Goal: Information Seeking & Learning: Learn about a topic

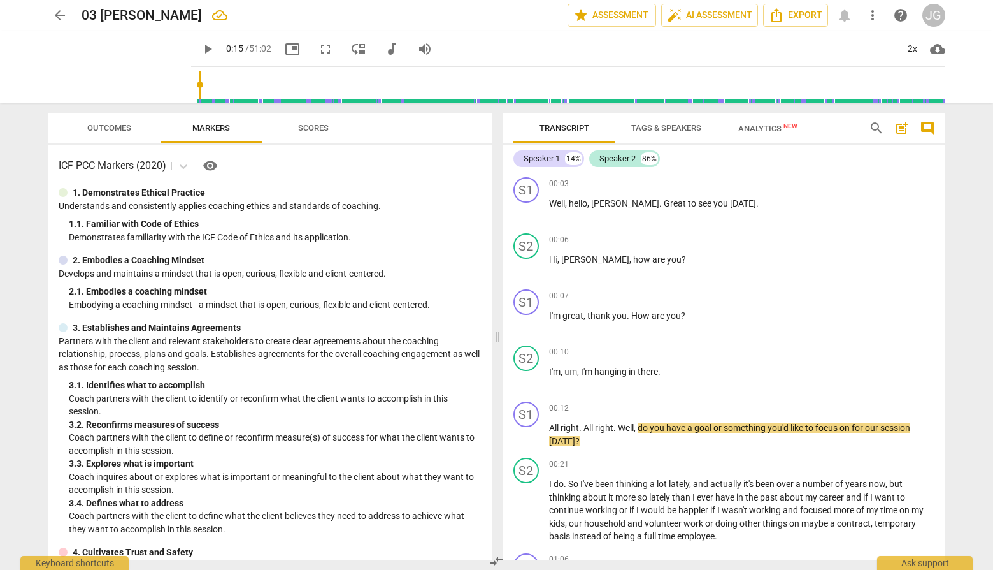
scroll to position [7375, 0]
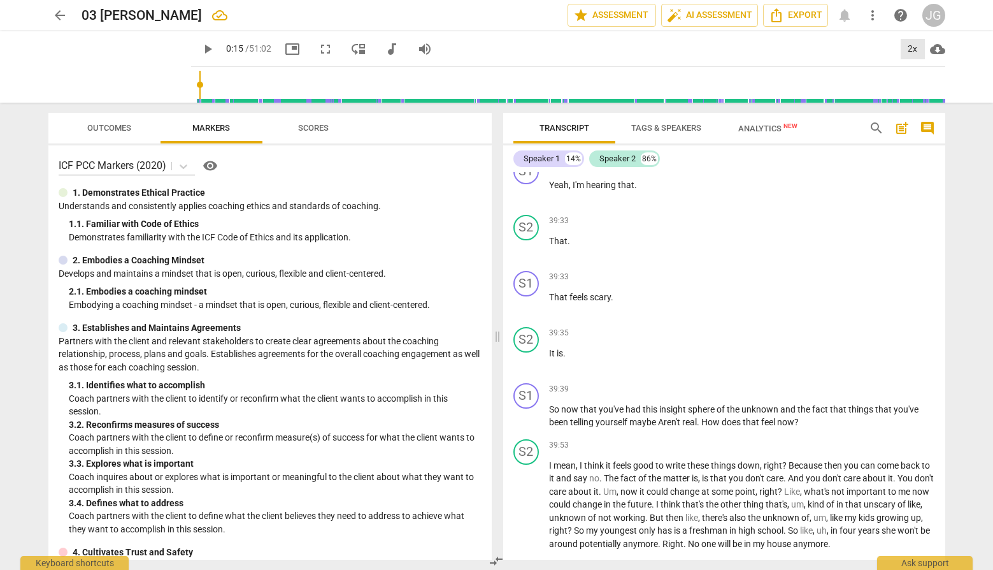
click at [907, 48] on div "2x" at bounding box center [913, 49] width 24 height 20
click at [924, 121] on li "1.5x" at bounding box center [922, 123] width 43 height 24
click at [200, 48] on span "play_arrow" at bounding box center [207, 48] width 15 height 15
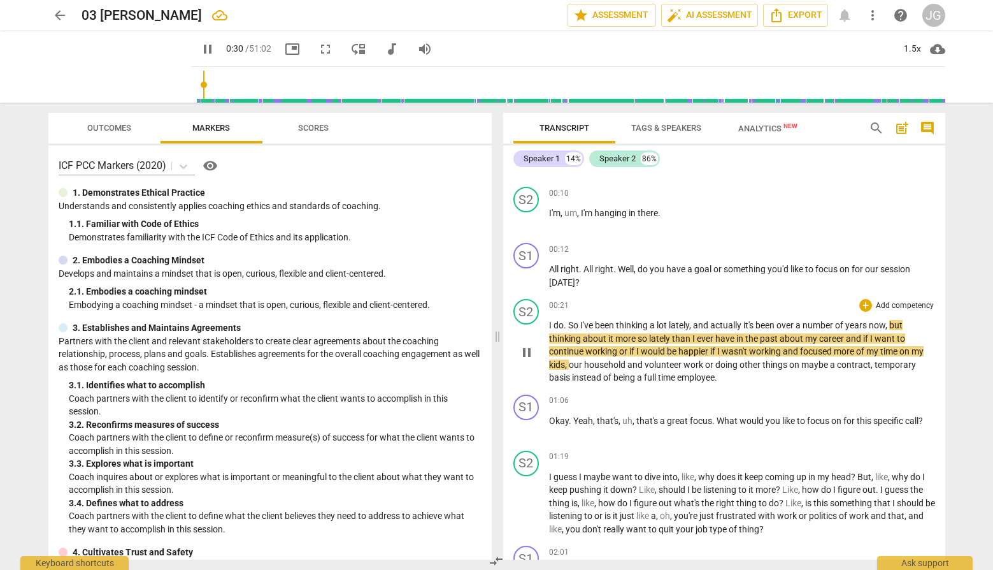
scroll to position [157, 0]
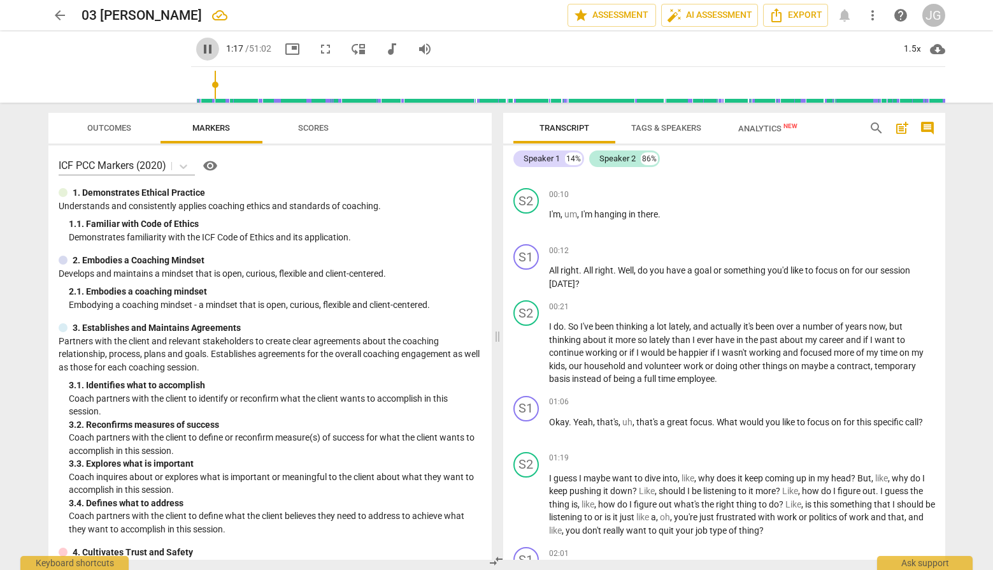
click at [200, 45] on span "pause" at bounding box center [207, 48] width 15 height 15
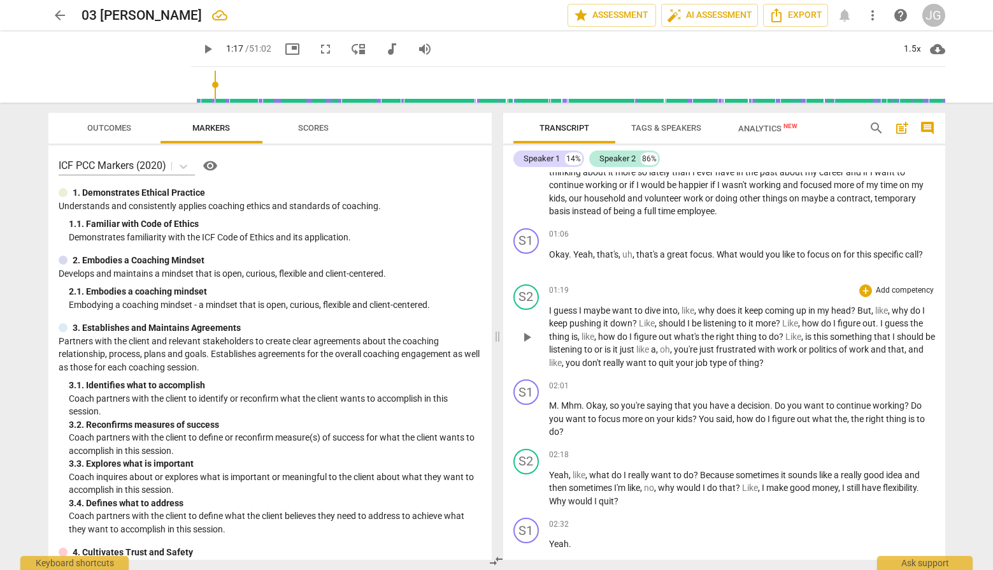
scroll to position [329, 0]
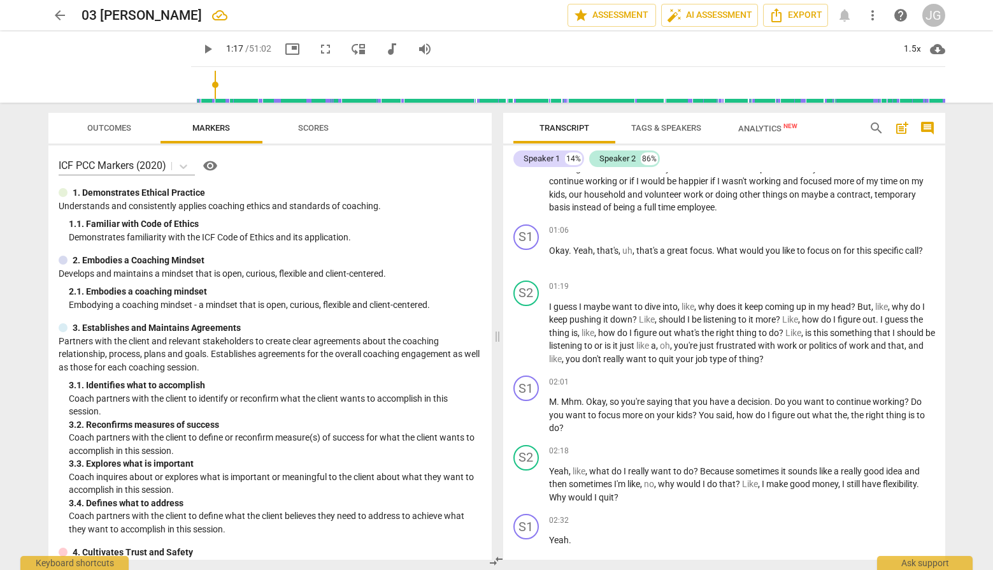
click at [200, 48] on span "play_arrow" at bounding box center [207, 48] width 15 height 15
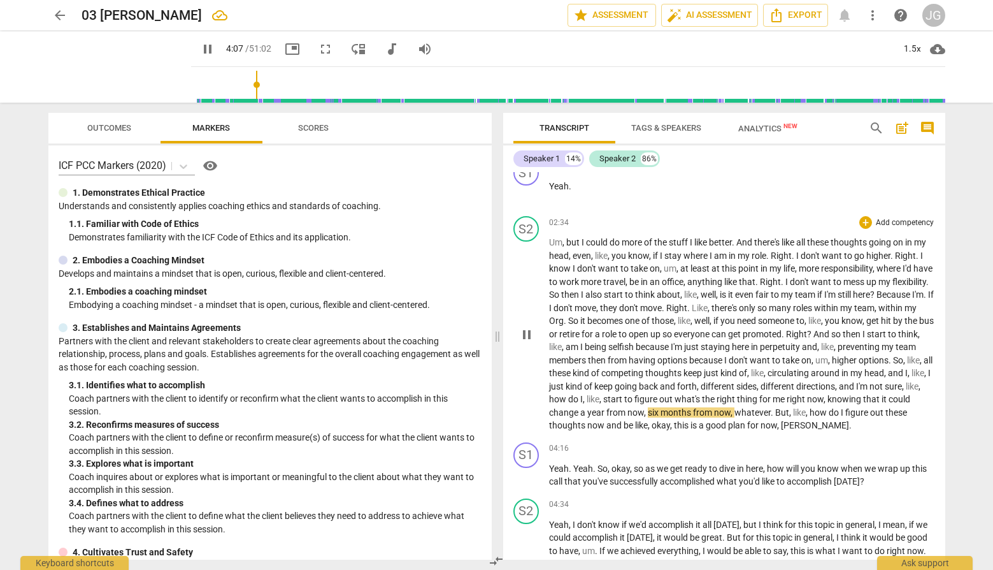
scroll to position [684, 0]
click at [200, 50] on span "pause" at bounding box center [207, 48] width 15 height 15
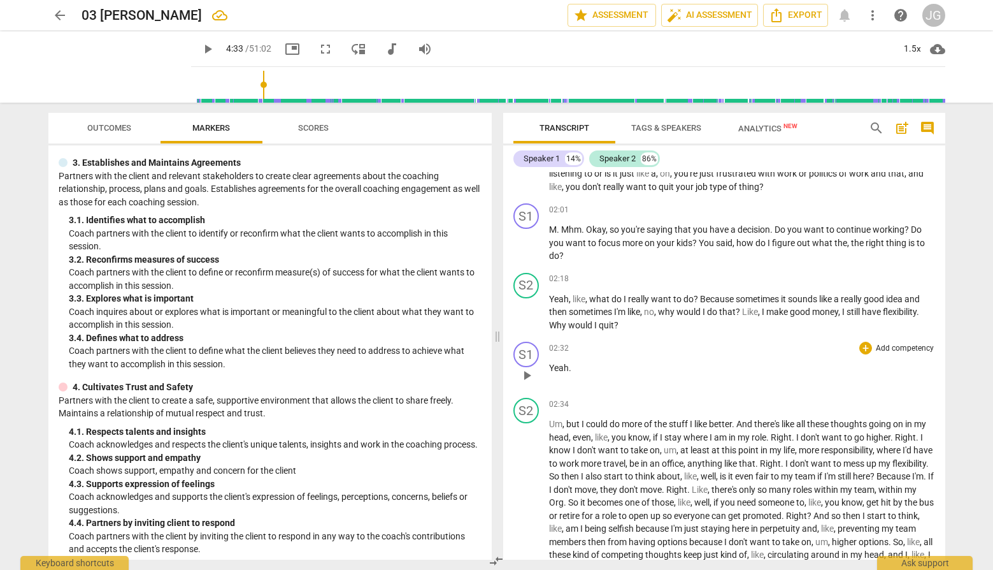
scroll to position [505, 0]
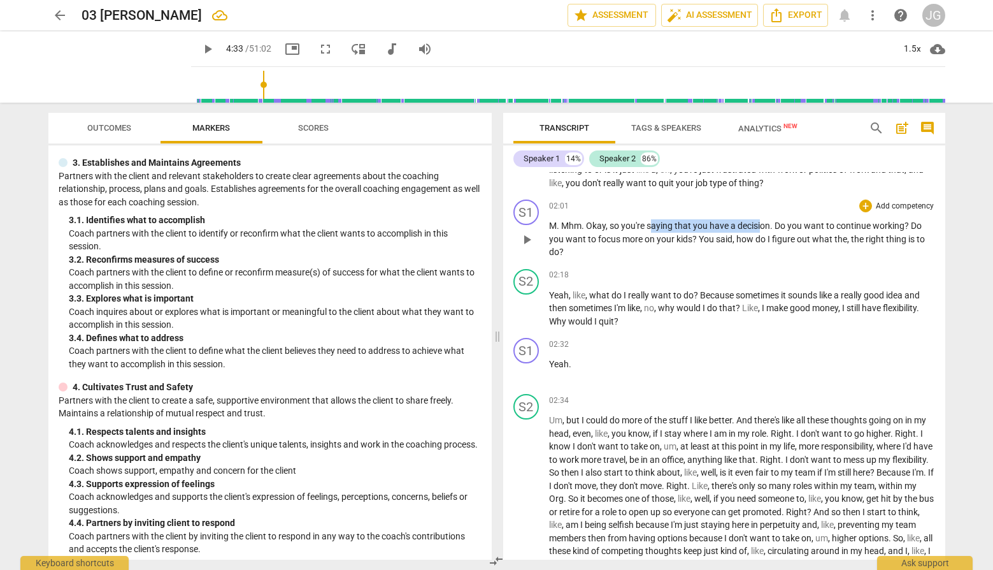
drag, startPoint x: 649, startPoint y: 226, endPoint x: 761, endPoint y: 231, distance: 111.6
click at [761, 231] on p "M . Mhm . Okay , so you're saying that you have a decision . Do you want to con…" at bounding box center [742, 238] width 386 height 39
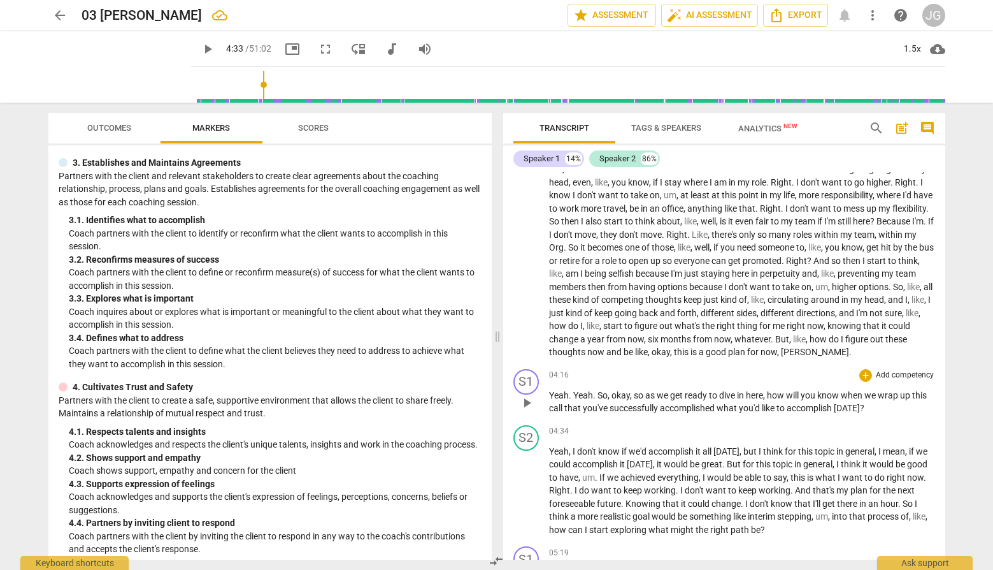
scroll to position [752, 0]
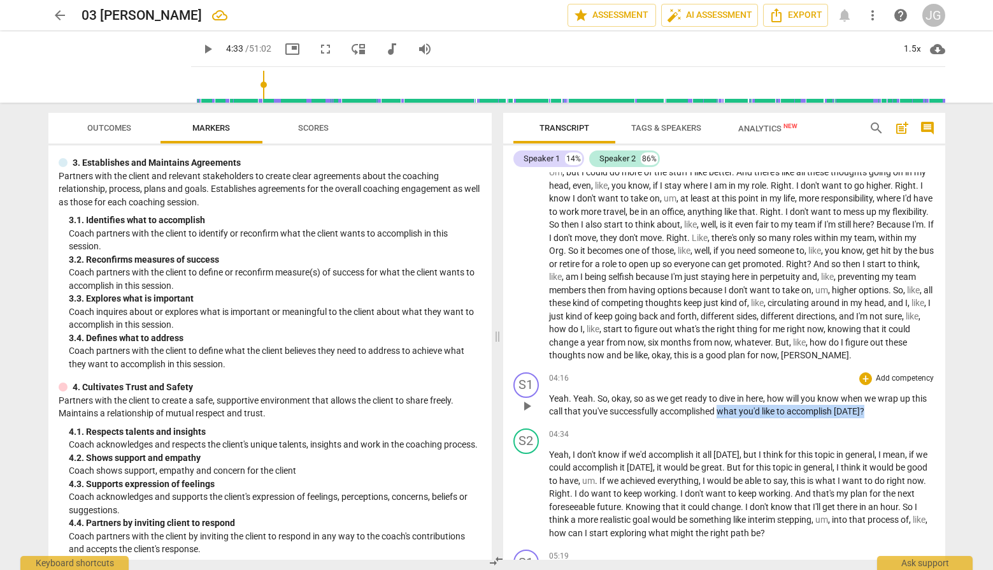
drag, startPoint x: 721, startPoint y: 410, endPoint x: 857, endPoint y: 419, distance: 137.3
click at [857, 419] on div "S1 play_arrow pause 04:16 + Add competency keyboard_arrow_right Yeah . Yeah . S…" at bounding box center [724, 395] width 442 height 56
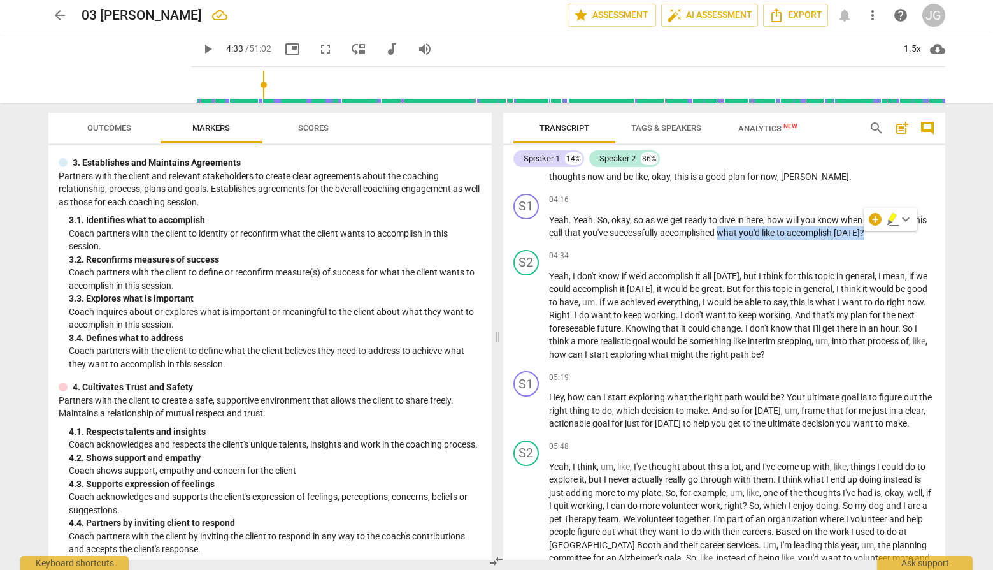
scroll to position [933, 0]
click at [200, 47] on span "play_arrow" at bounding box center [207, 48] width 15 height 15
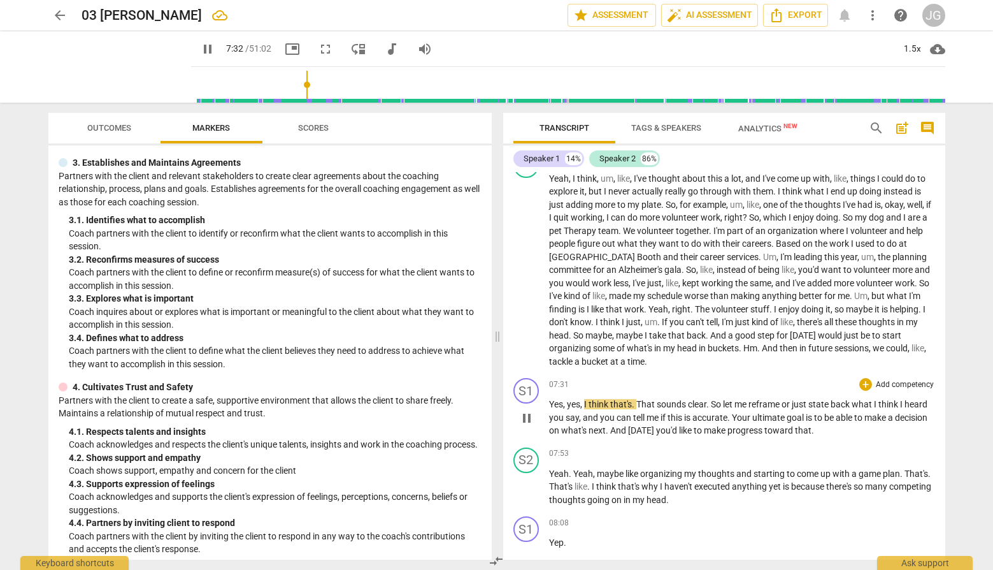
scroll to position [1220, 0]
click at [200, 48] on span "pause" at bounding box center [207, 48] width 15 height 15
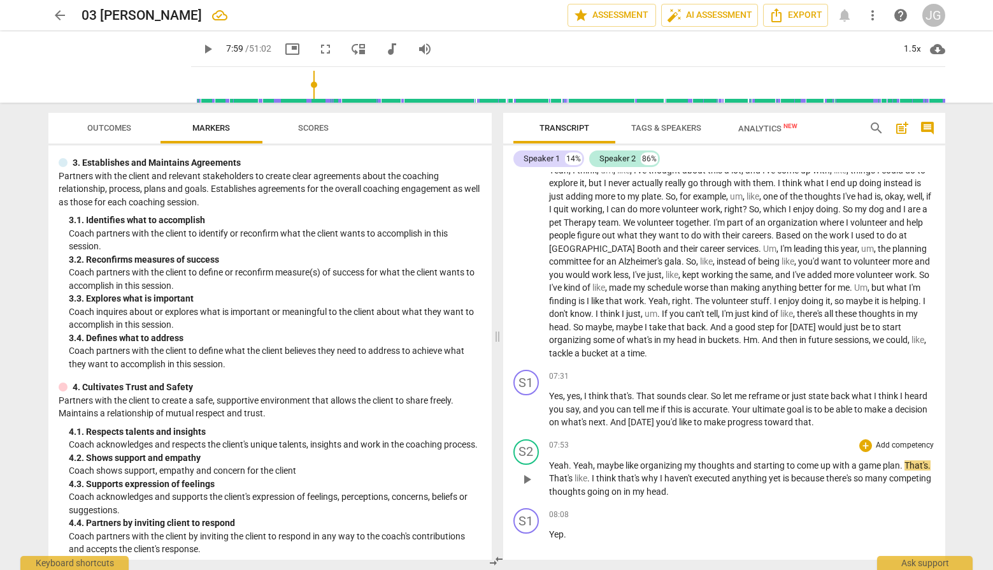
scroll to position [1230, 0]
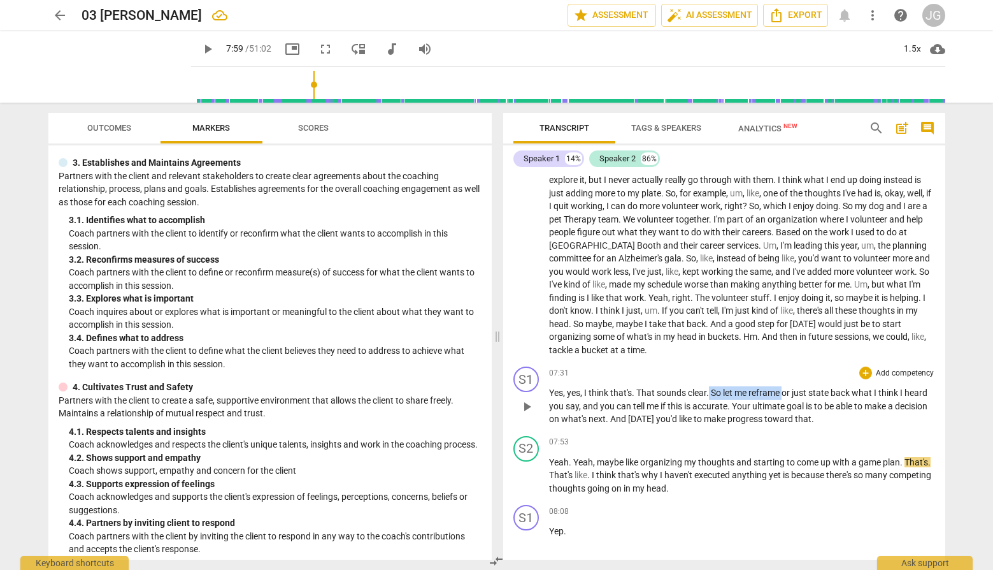
drag, startPoint x: 784, startPoint y: 391, endPoint x: 710, endPoint y: 389, distance: 73.3
click at [710, 389] on p "Yes , yes , I think that's . That sounds clear . So let me reframe or just stat…" at bounding box center [742, 405] width 386 height 39
click at [852, 420] on p "Yes , yes , I think that's . That sounds clear . So let me reframe or just stat…" at bounding box center [742, 405] width 386 height 39
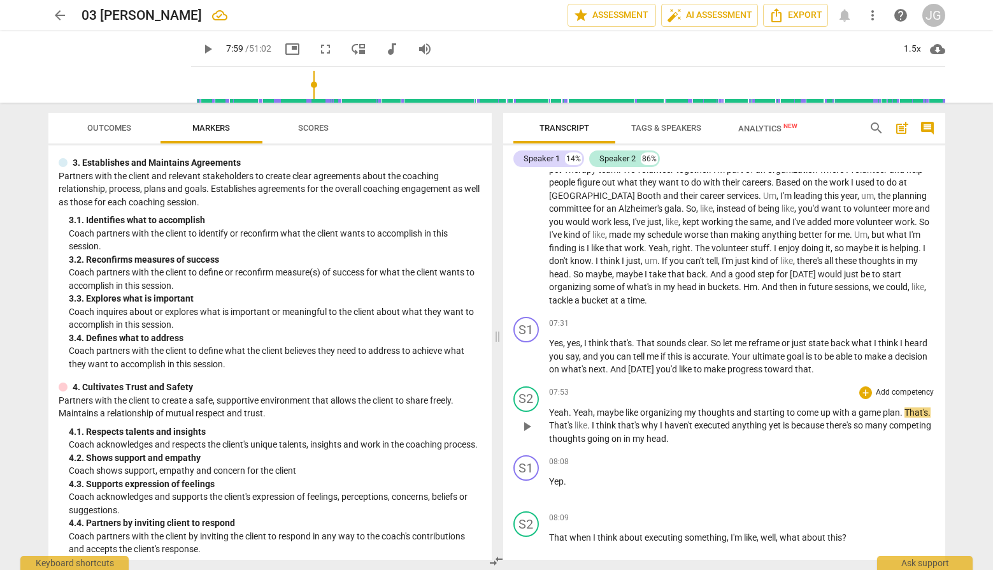
scroll to position [1279, 0]
click at [200, 50] on span "play_arrow" at bounding box center [207, 48] width 15 height 15
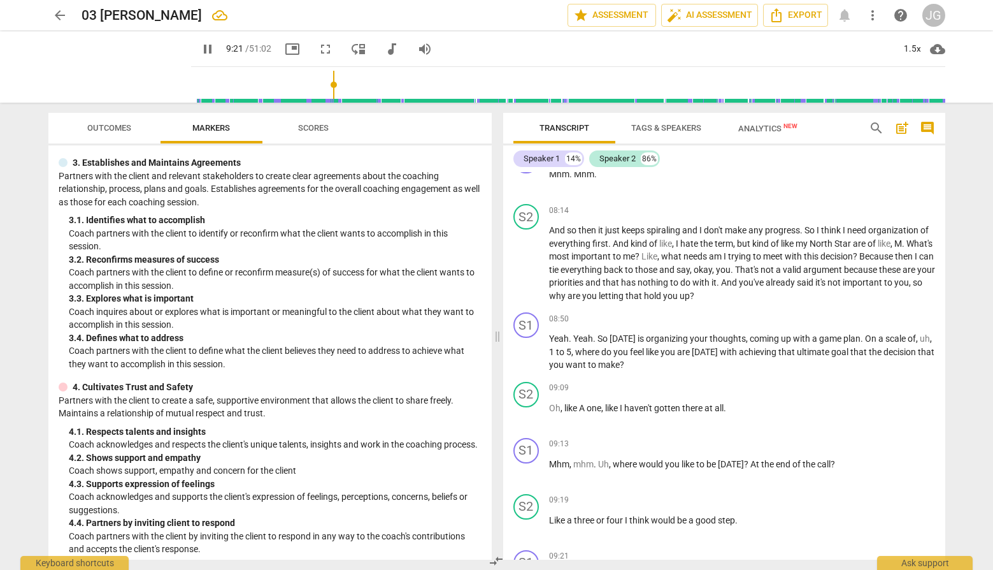
scroll to position [2097, 0]
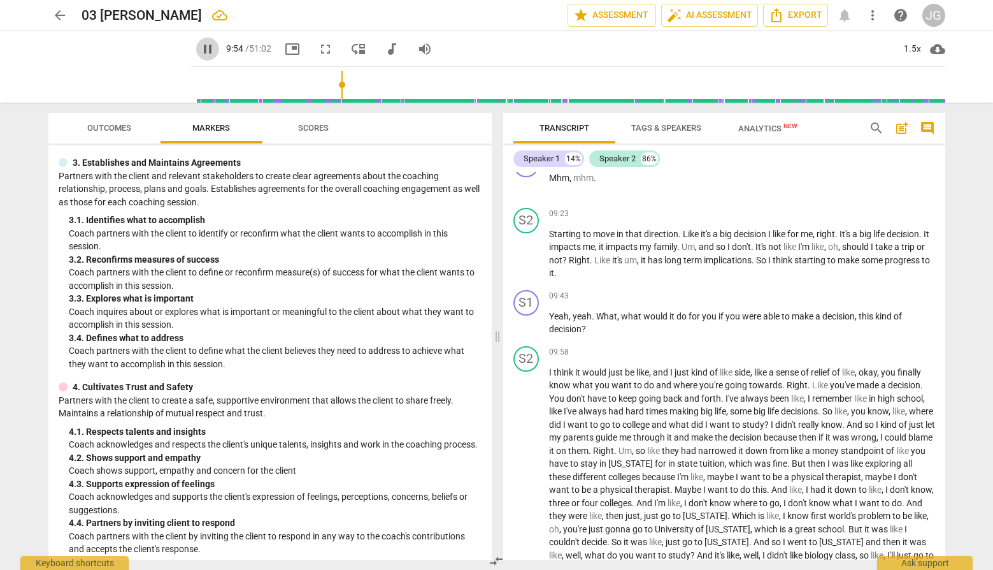
click at [200, 48] on span "pause" at bounding box center [207, 48] width 15 height 15
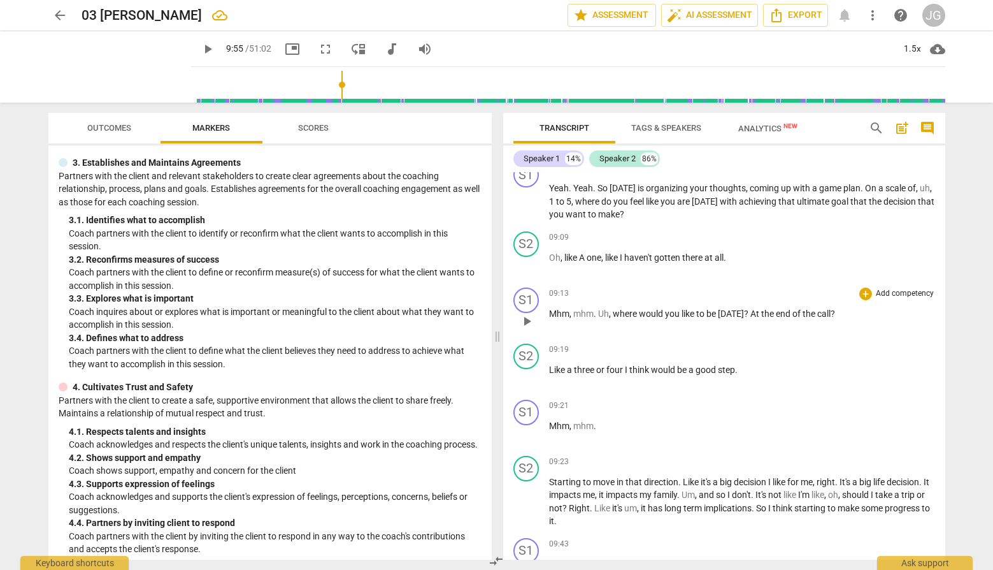
scroll to position [1858, 0]
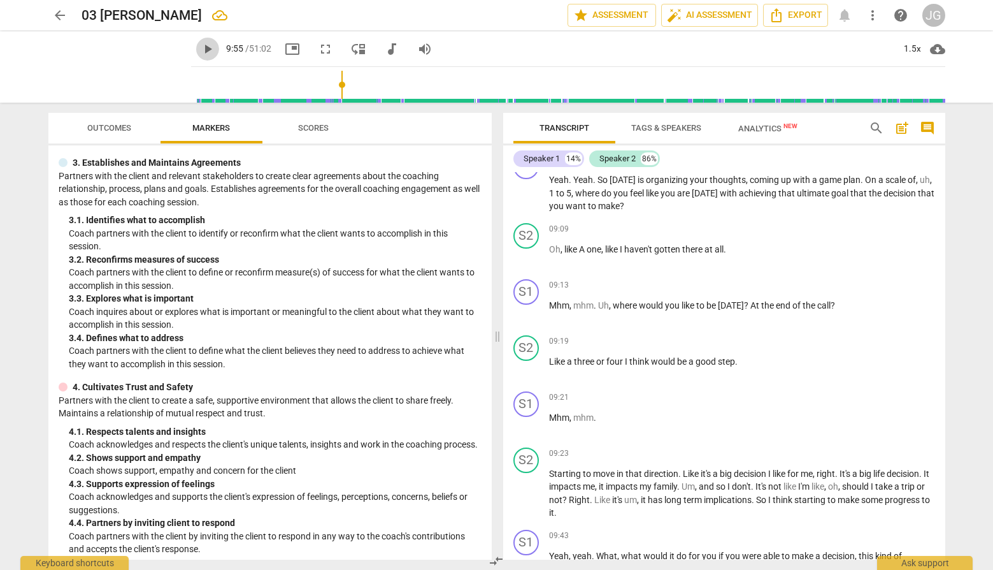
click at [200, 47] on span "play_arrow" at bounding box center [207, 48] width 15 height 15
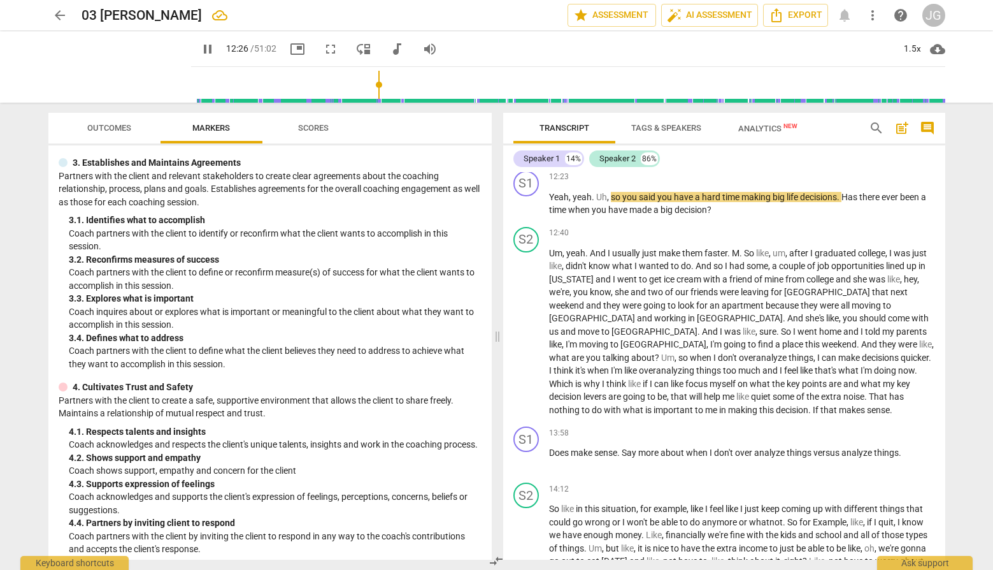
scroll to position [2728, 0]
click at [200, 54] on span "pause" at bounding box center [207, 48] width 15 height 15
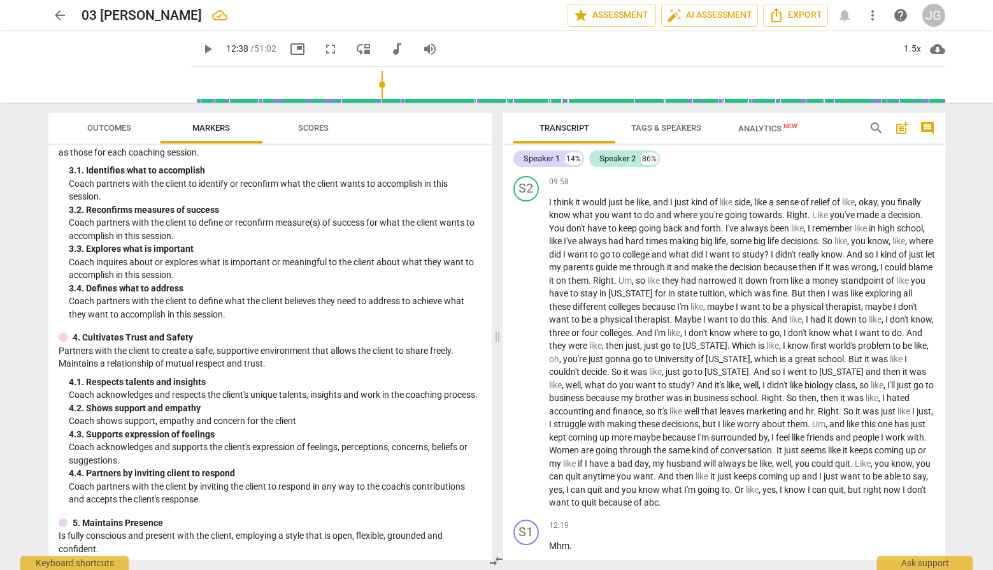
scroll to position [2523, 0]
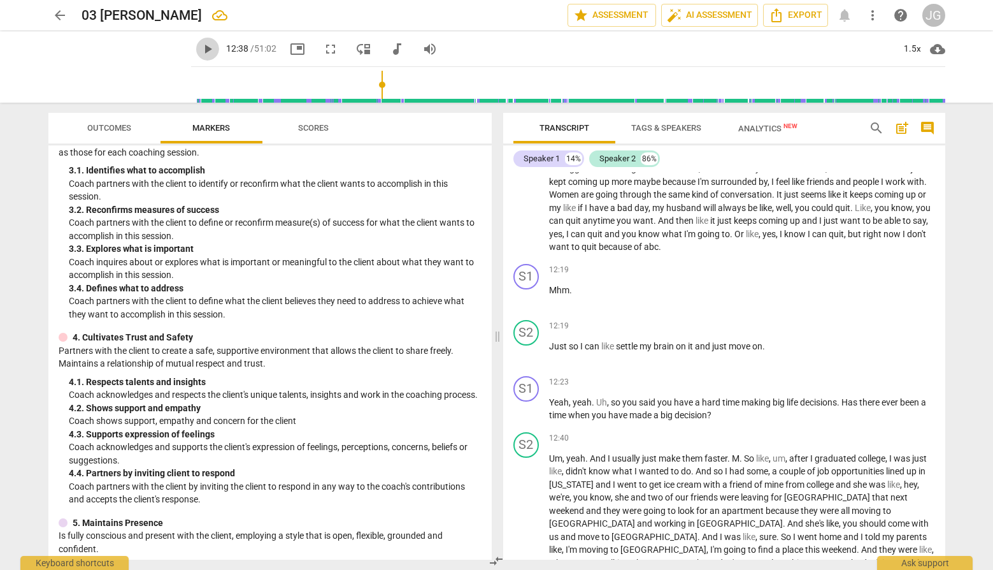
click at [200, 48] on span "play_arrow" at bounding box center [207, 48] width 15 height 15
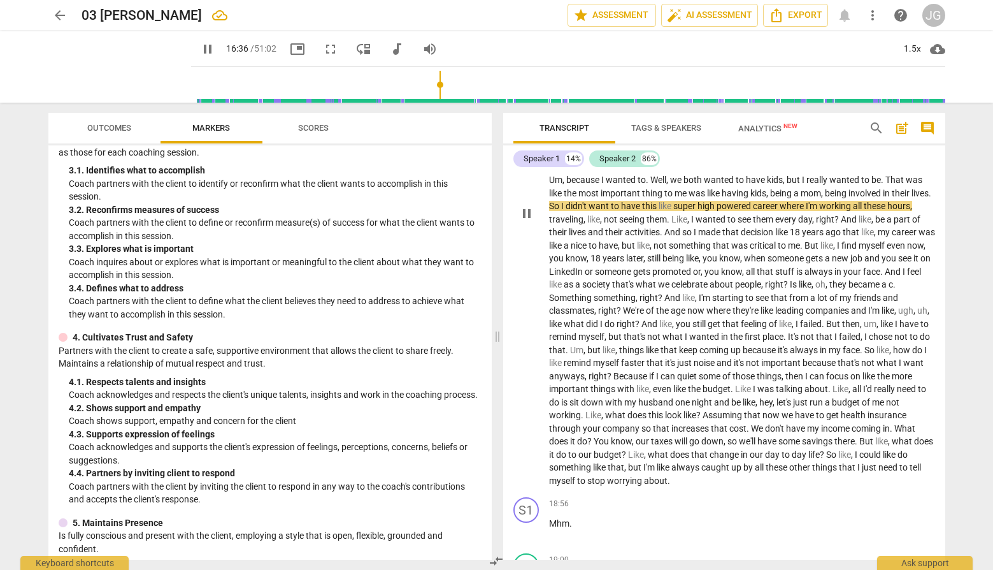
scroll to position [3293, 0]
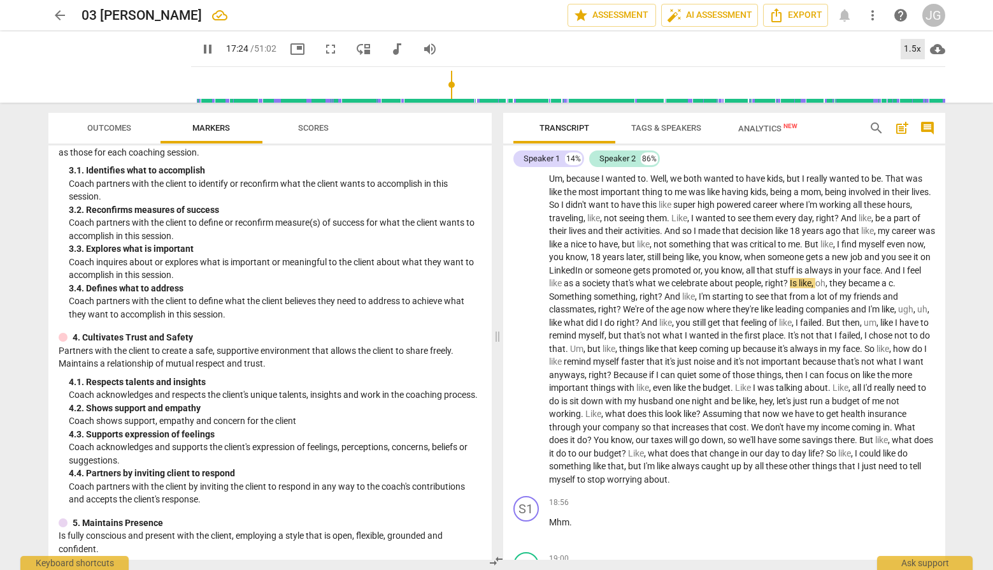
click at [910, 47] on div "1.5x" at bounding box center [913, 49] width 24 height 20
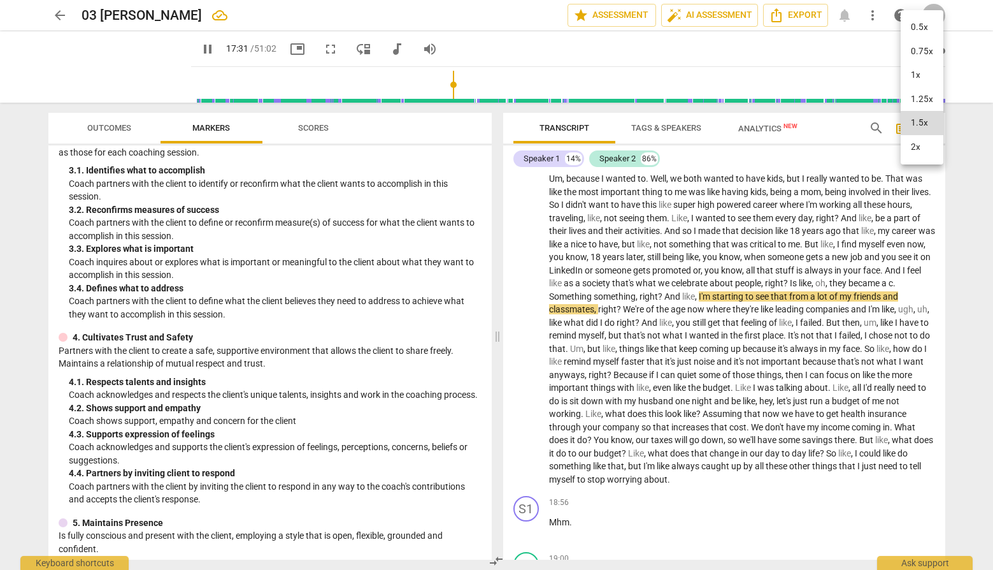
click at [923, 148] on li "2x" at bounding box center [922, 147] width 43 height 24
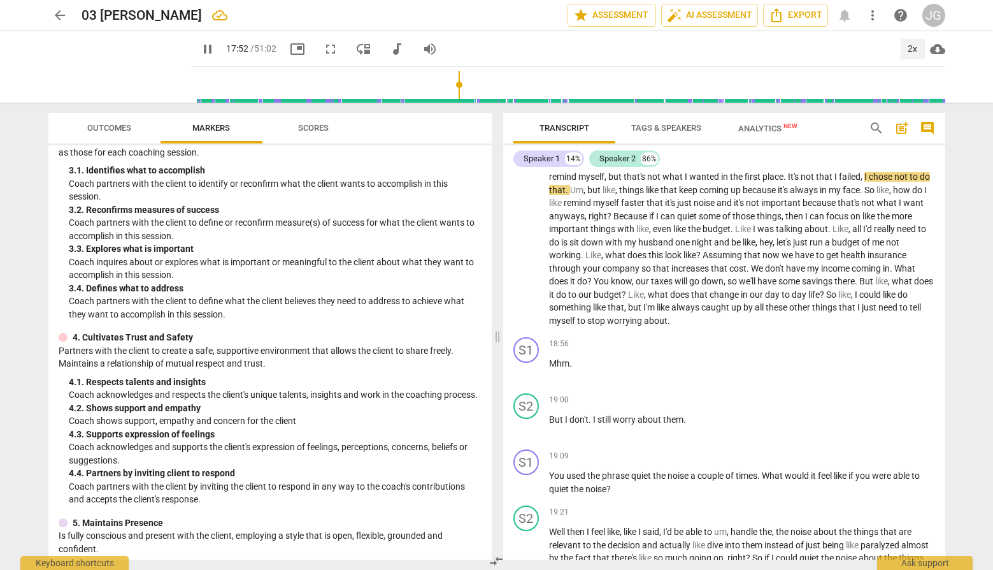
scroll to position [3455, 0]
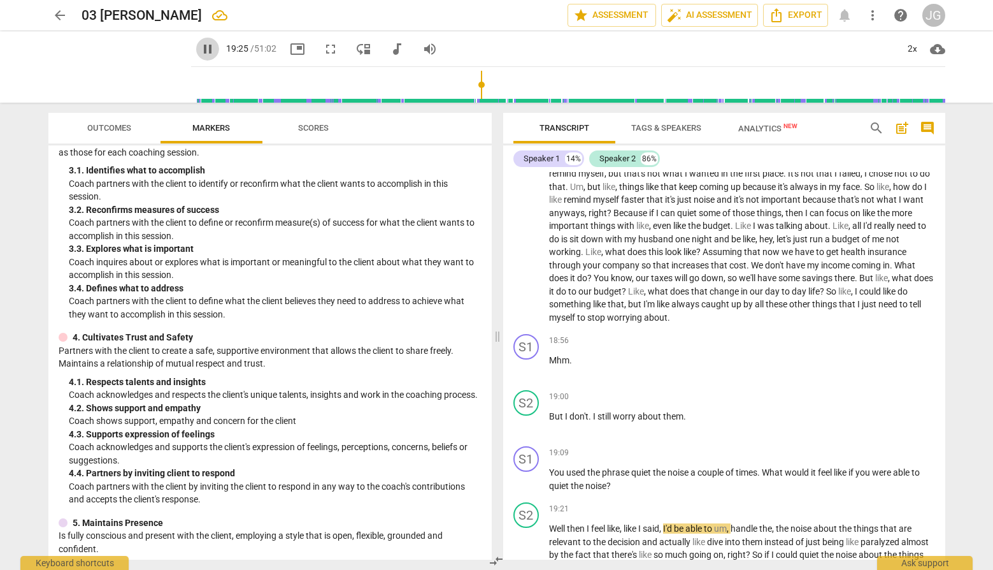
click at [200, 50] on span "pause" at bounding box center [207, 48] width 15 height 15
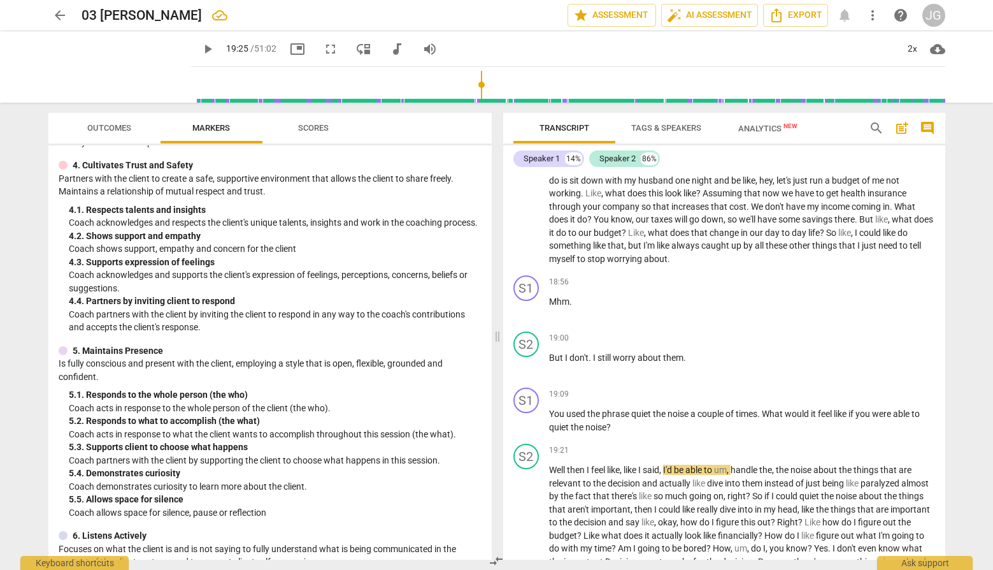
scroll to position [386, 0]
drag, startPoint x: 136, startPoint y: 421, endPoint x: 341, endPoint y: 424, distance: 205.1
click at [341, 415] on p "Coach acts in response to the whole person of the client (the who)." at bounding box center [275, 408] width 413 height 13
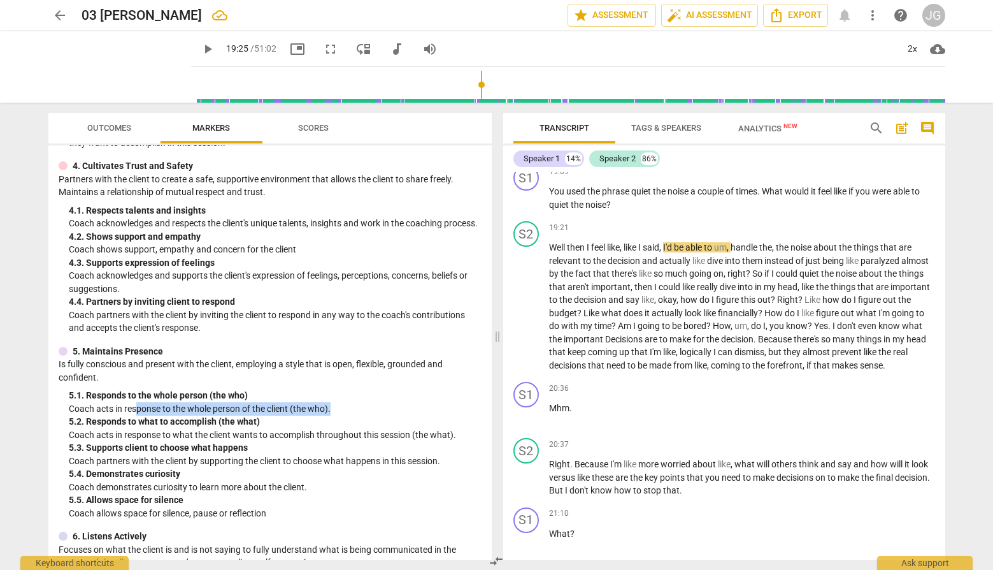
scroll to position [3735, 0]
click at [200, 48] on span "play_arrow" at bounding box center [207, 48] width 15 height 15
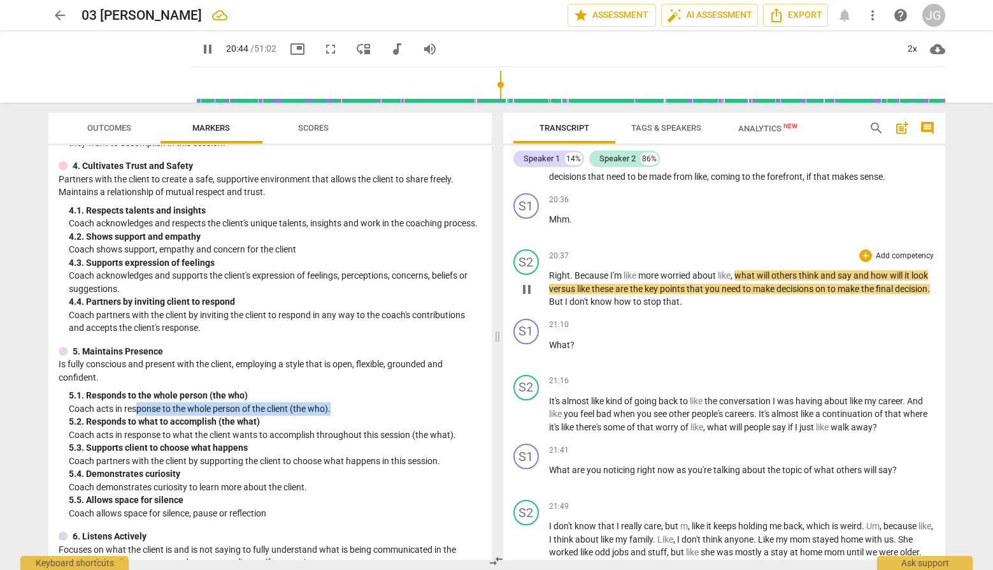
scroll to position [3937, 0]
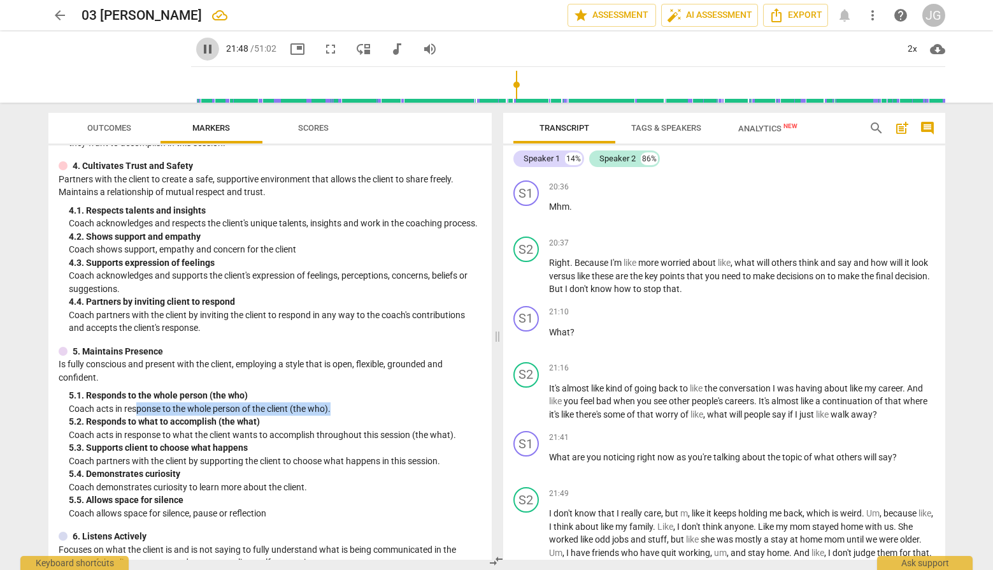
click at [200, 51] on span "pause" at bounding box center [207, 48] width 15 height 15
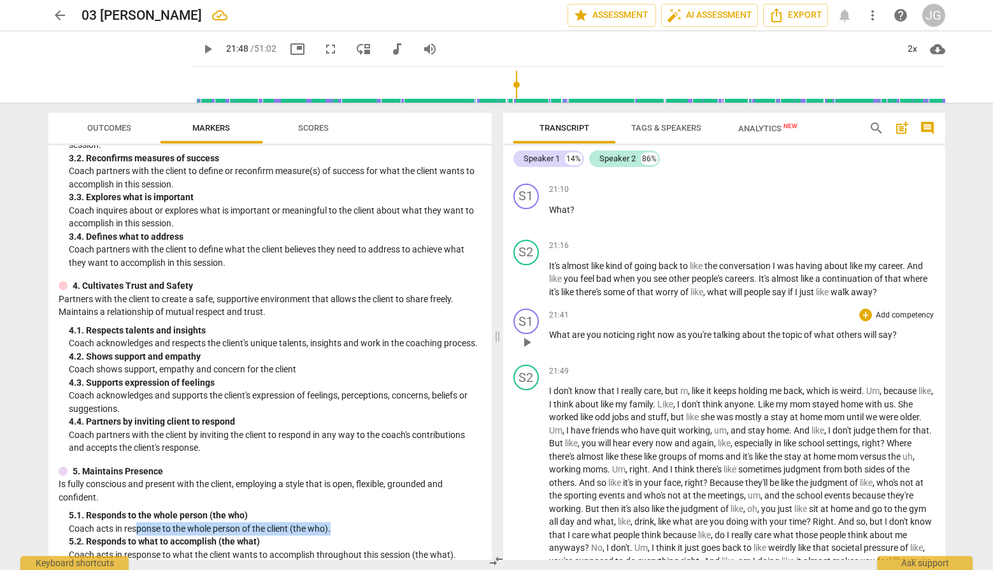
scroll to position [4063, 0]
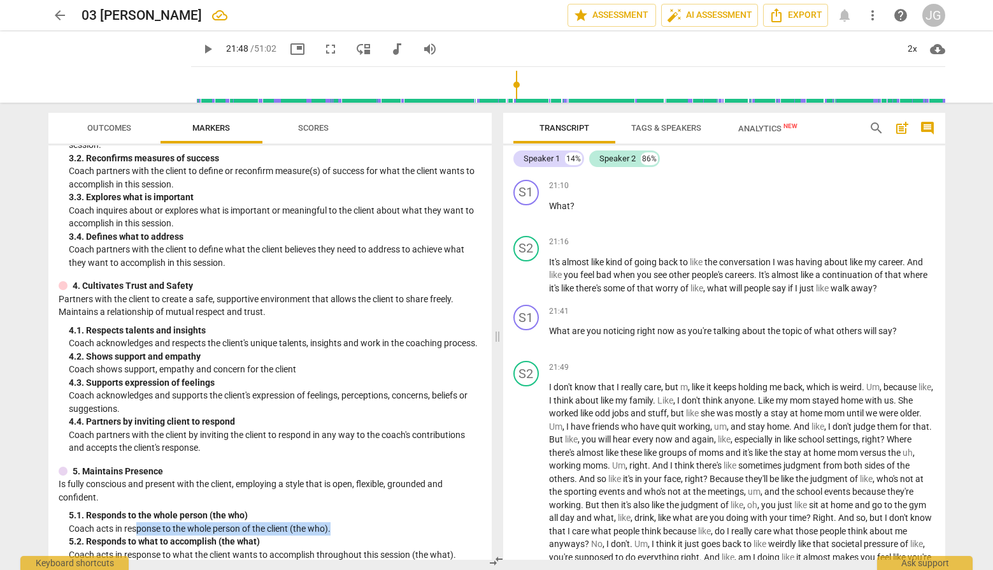
click at [200, 49] on span "play_arrow" at bounding box center [207, 48] width 15 height 15
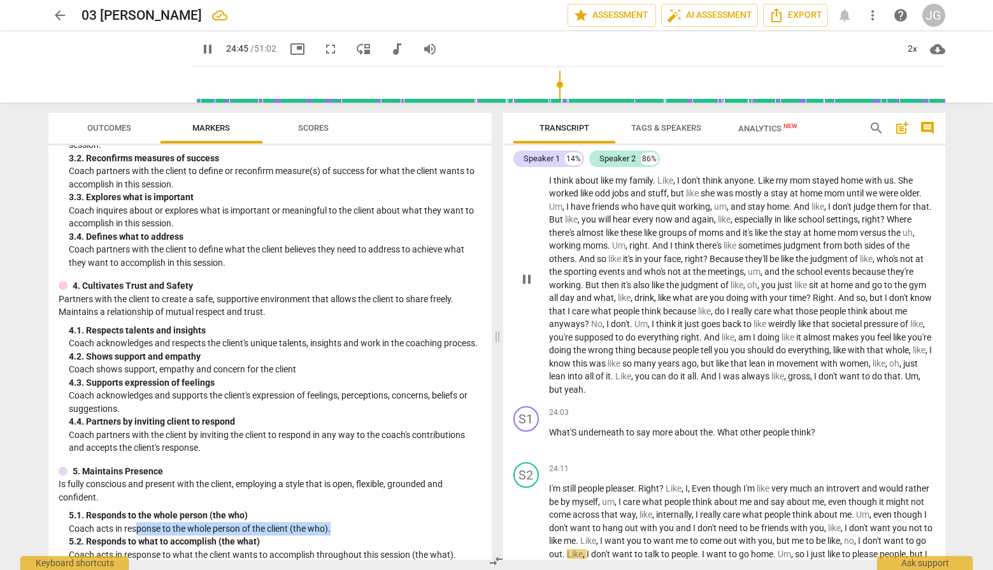
scroll to position [4672, 0]
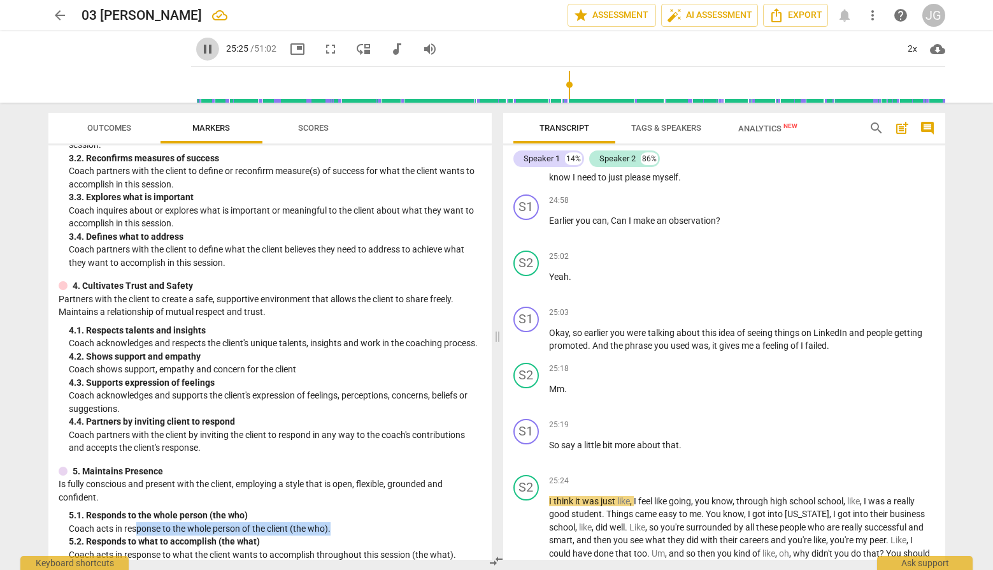
click at [200, 43] on span "pause" at bounding box center [207, 48] width 15 height 15
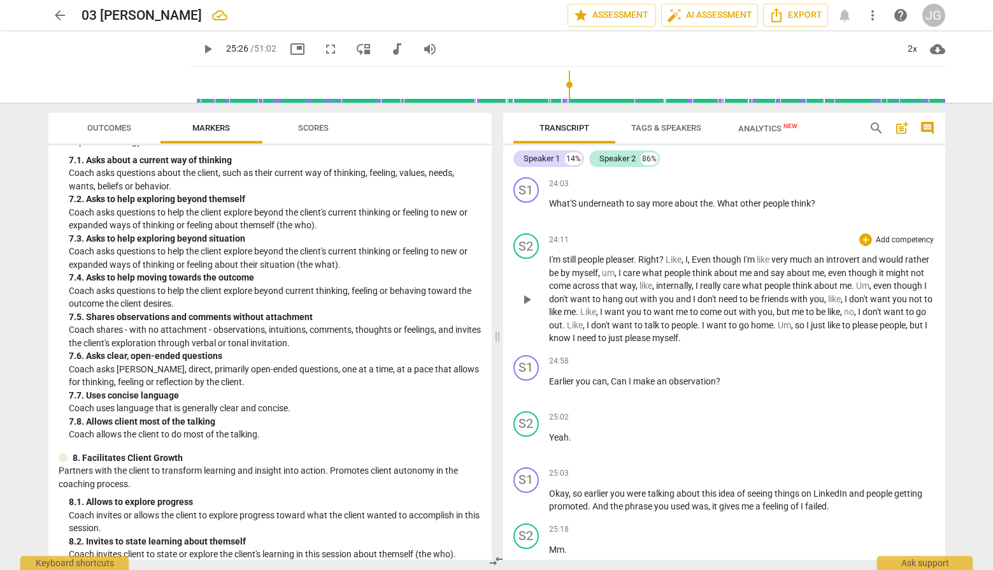
scroll to position [4511, 0]
click at [200, 47] on span "play_arrow" at bounding box center [207, 48] width 15 height 15
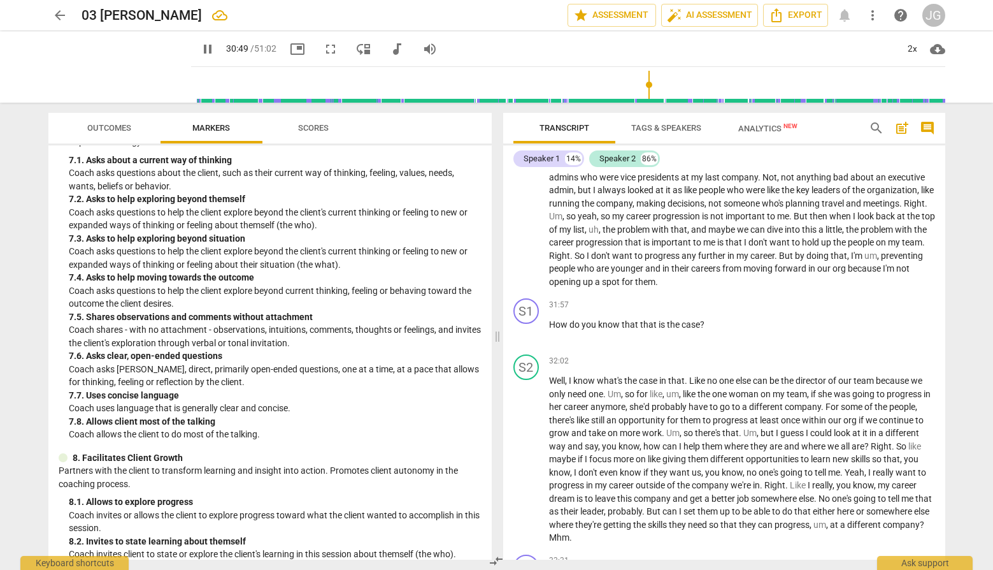
scroll to position [5714, 0]
click at [200, 48] on span "pause" at bounding box center [207, 48] width 15 height 15
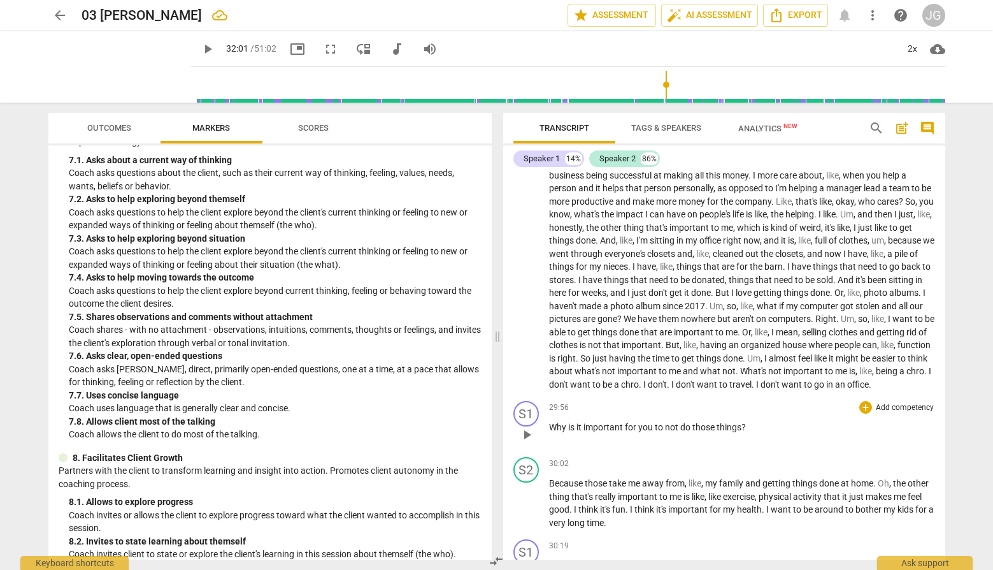
scroll to position [5206, 0]
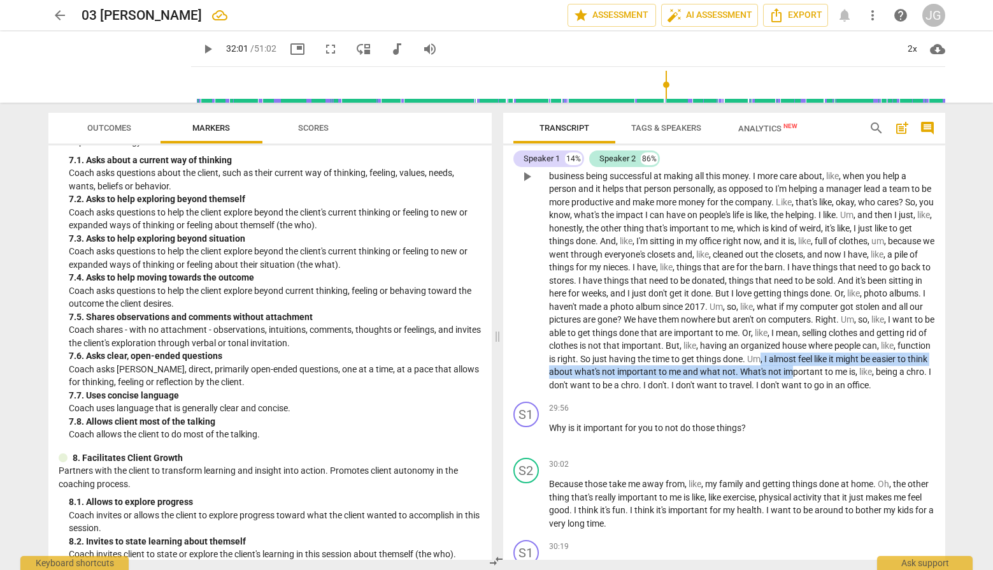
drag, startPoint x: 796, startPoint y: 383, endPoint x: 852, endPoint y: 398, distance: 57.9
click at [852, 392] on p "I think it was just like , I feel like going , you know , through high school s…" at bounding box center [742, 176] width 386 height 431
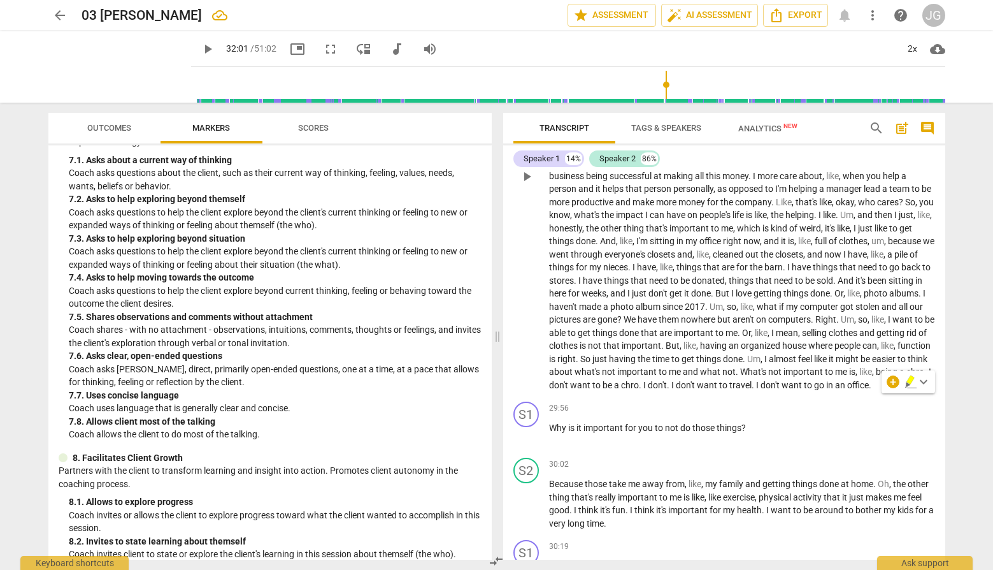
click at [639, 390] on span "chro" at bounding box center [630, 385] width 18 height 10
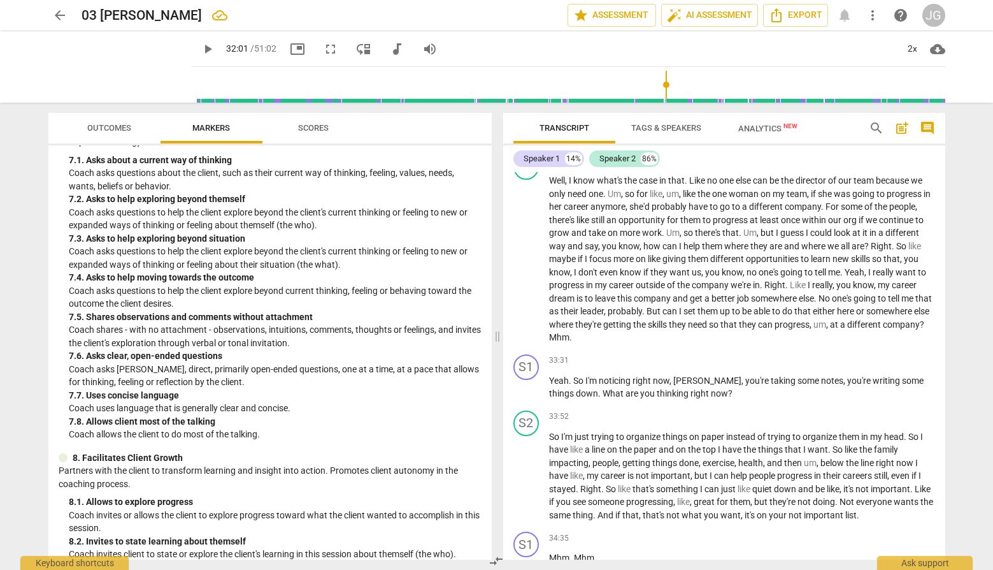
scroll to position [5919, 0]
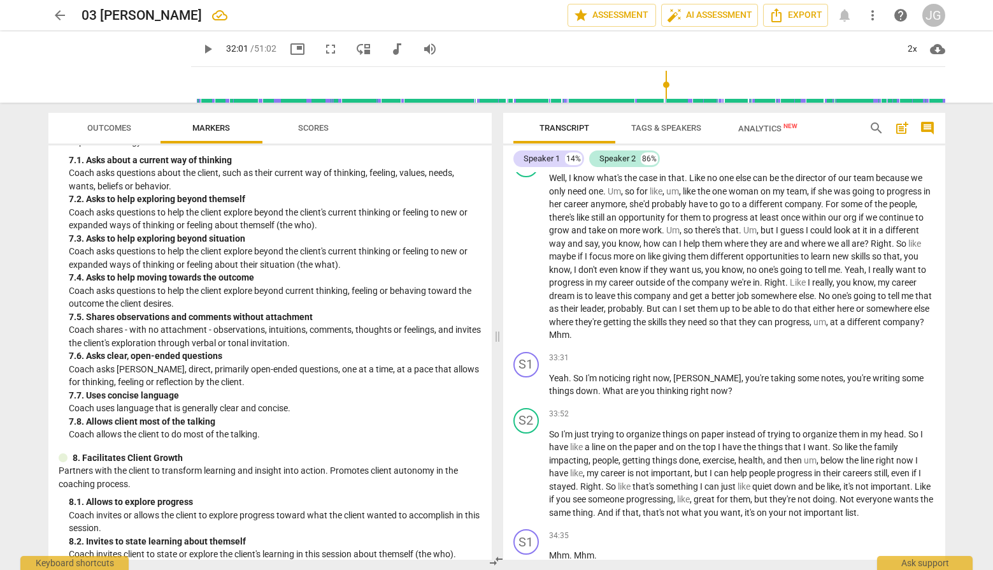
click at [200, 50] on span "play_arrow" at bounding box center [207, 48] width 15 height 15
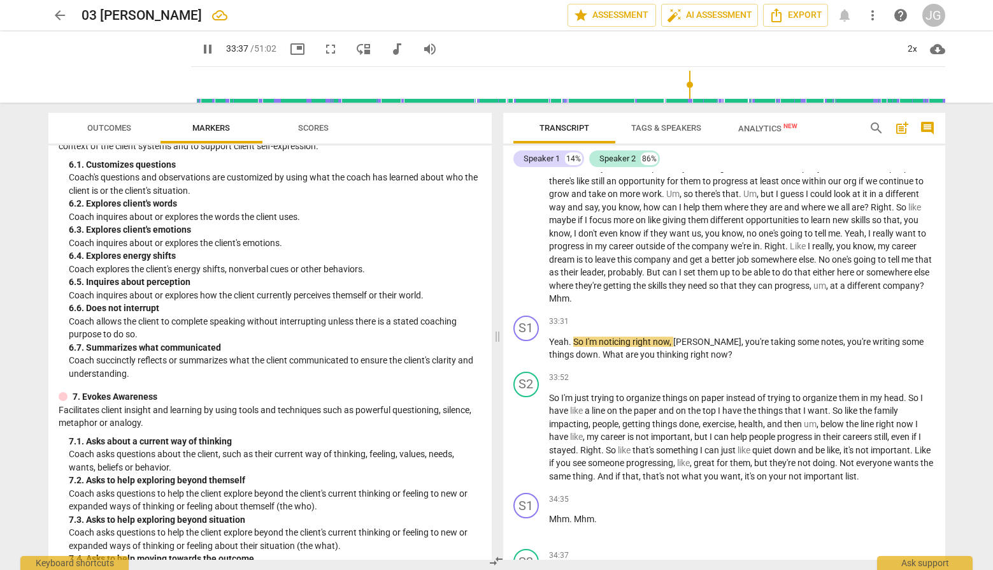
scroll to position [764, 0]
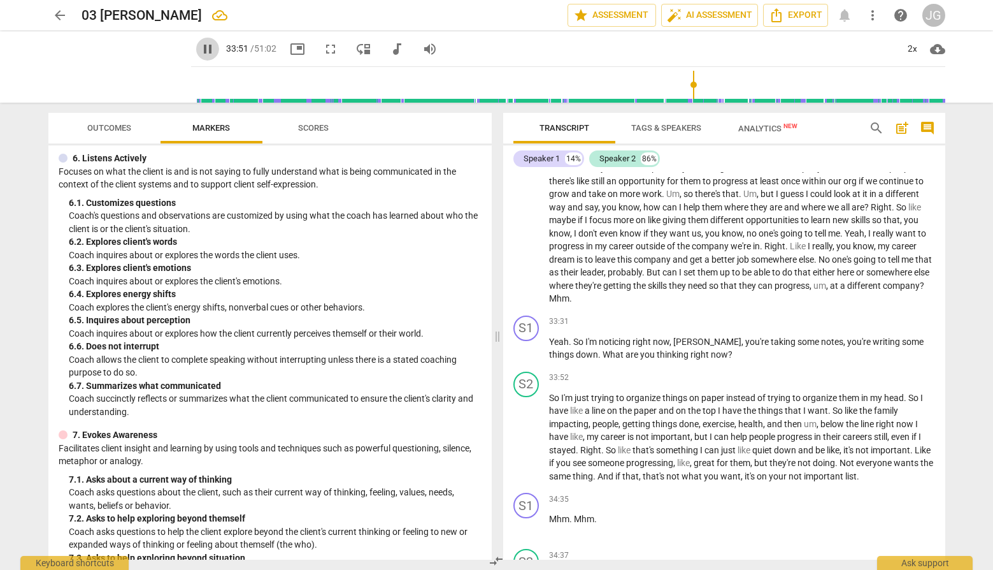
click at [200, 52] on span "pause" at bounding box center [207, 48] width 15 height 15
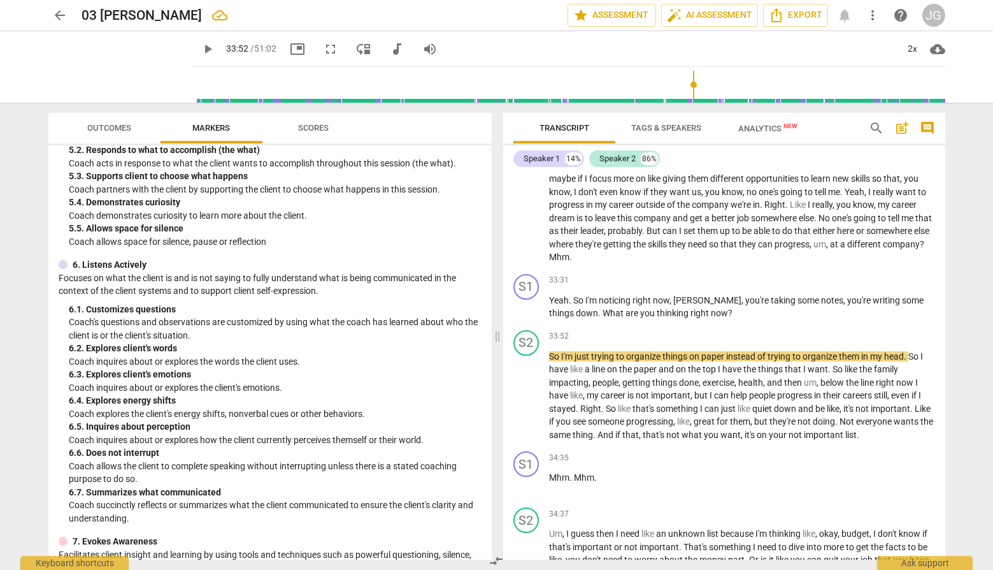
scroll to position [654, 0]
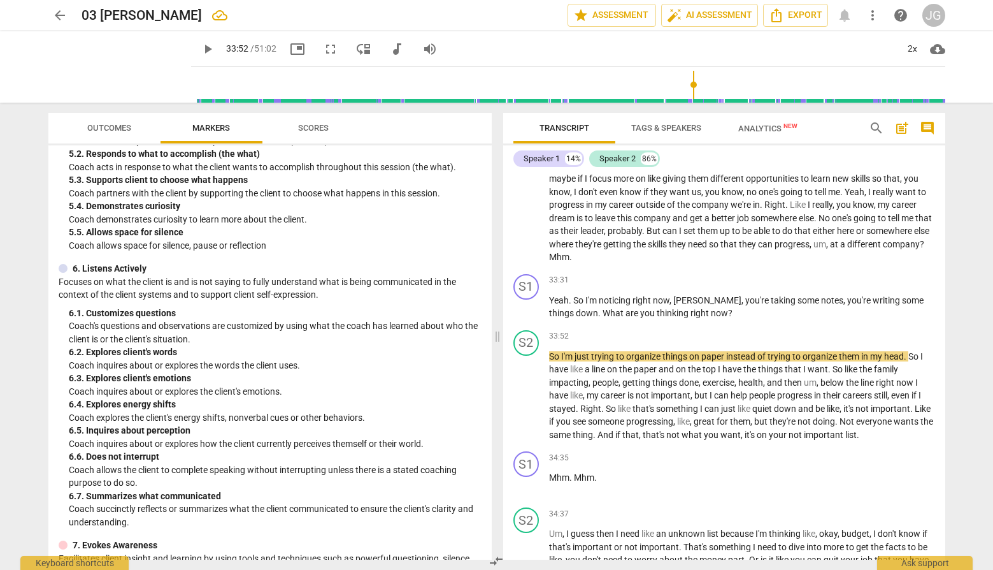
click at [200, 47] on span "play_arrow" at bounding box center [207, 48] width 15 height 15
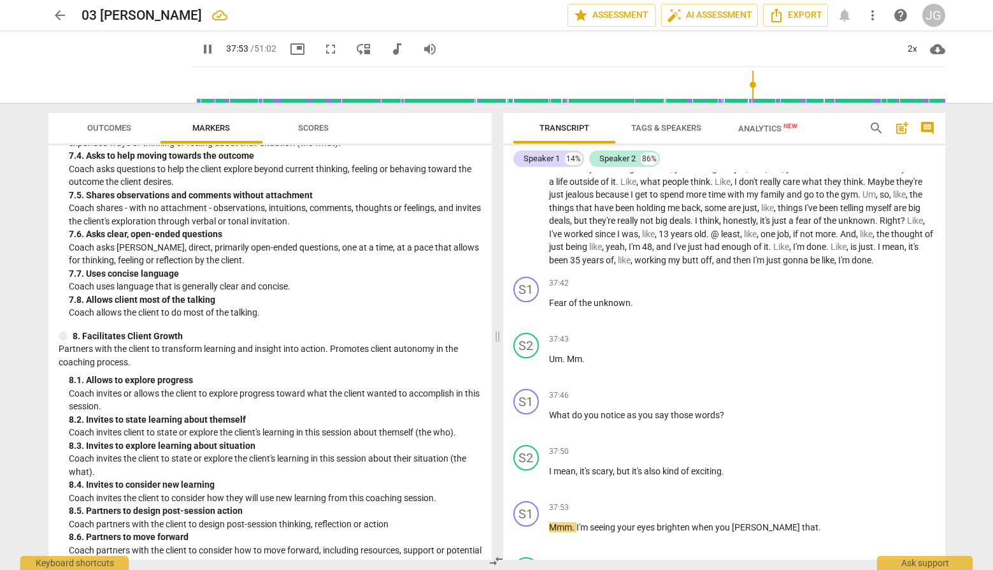
scroll to position [7191, 0]
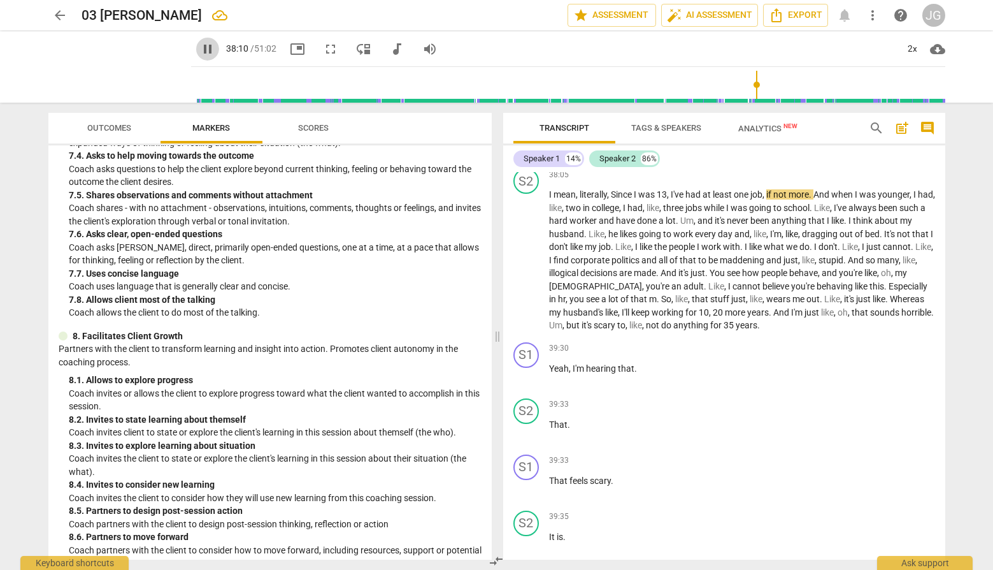
click at [200, 51] on span "pause" at bounding box center [207, 48] width 15 height 15
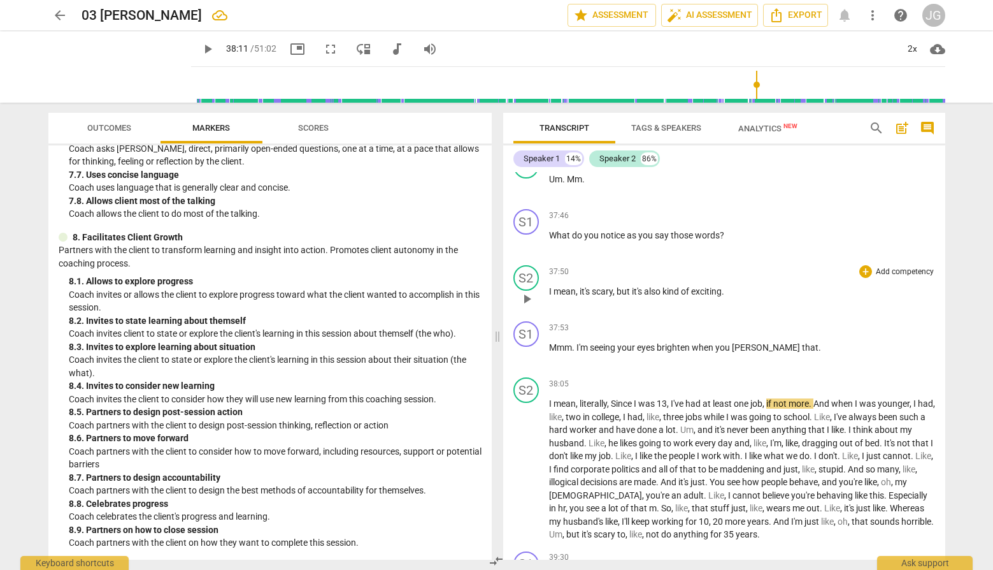
scroll to position [7018, 0]
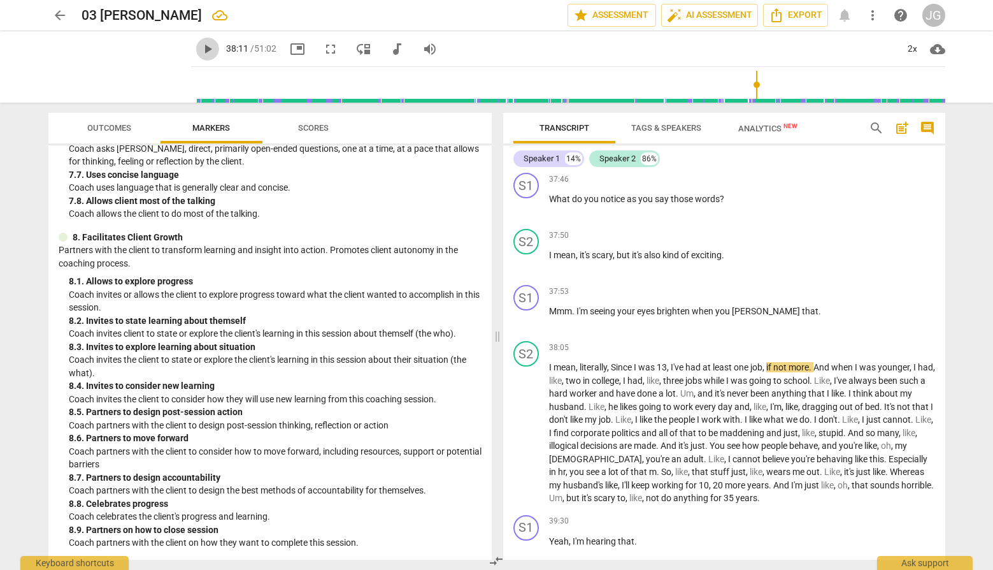
click at [200, 50] on span "play_arrow" at bounding box center [207, 48] width 15 height 15
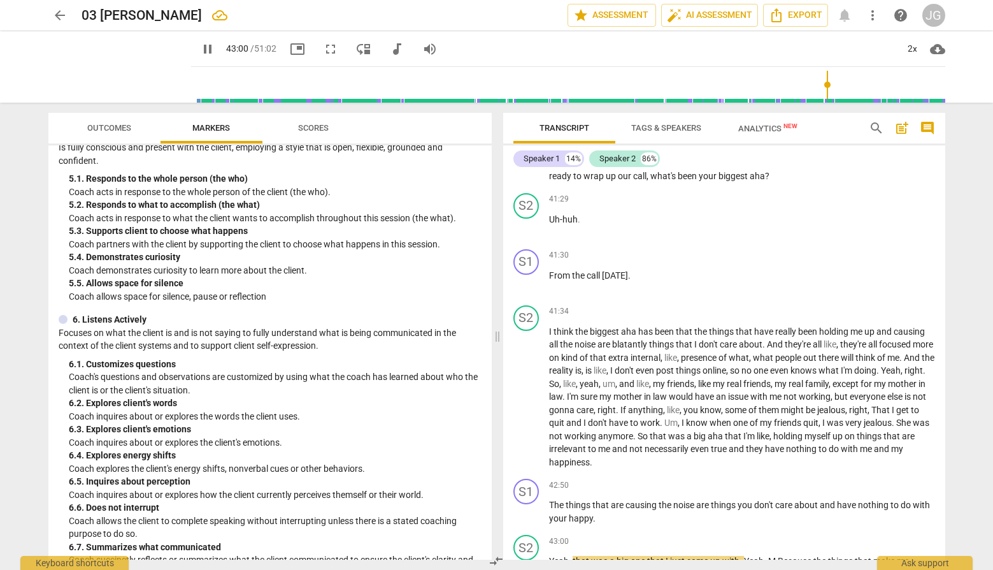
scroll to position [8345, 0]
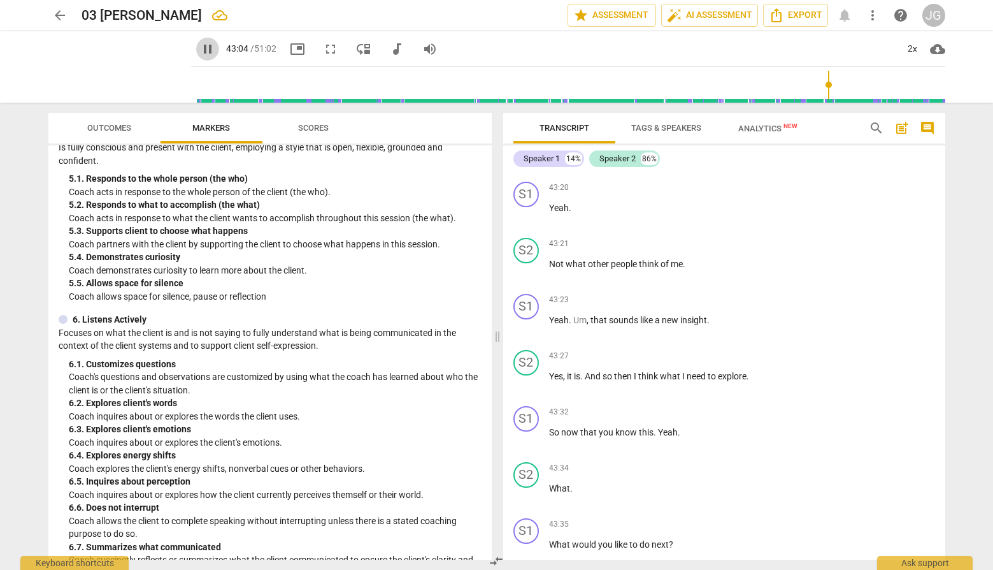
click at [200, 46] on span "pause" at bounding box center [207, 48] width 15 height 15
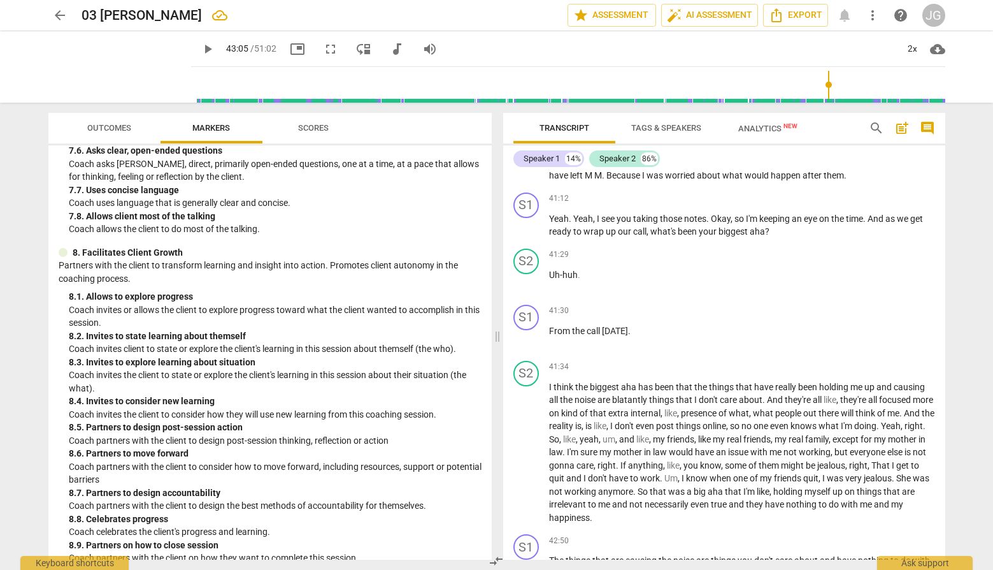
scroll to position [7852, 0]
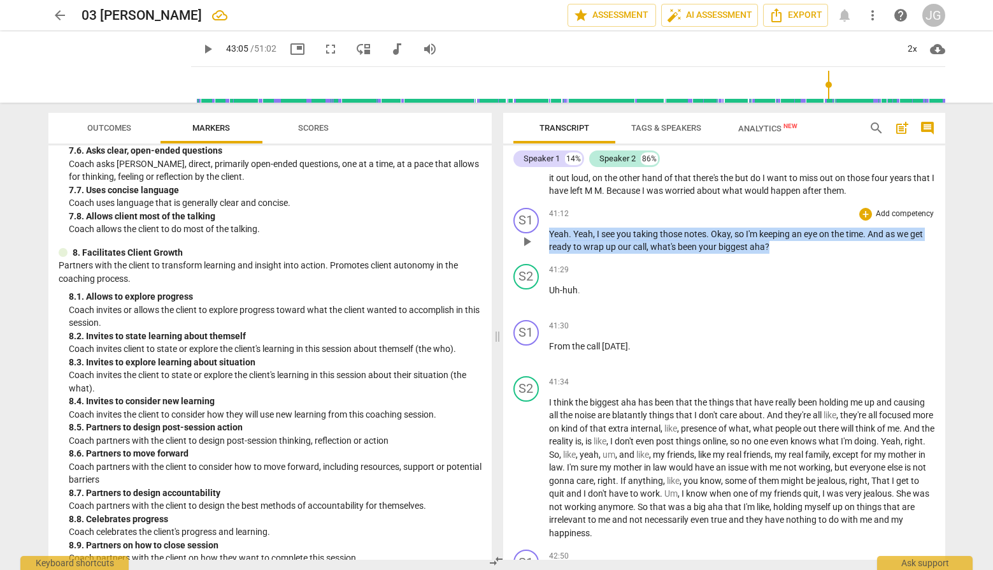
drag, startPoint x: 770, startPoint y: 283, endPoint x: 712, endPoint y: 265, distance: 60.8
click at [712, 254] on div "41:12 + Add competency keyboard_arrow_right Yeah . Yeah , I see you taking thos…" at bounding box center [742, 231] width 386 height 46
click at [737, 366] on div "41:30 + Add competency keyboard_arrow_right From the call [DATE] ." at bounding box center [742, 343] width 386 height 46
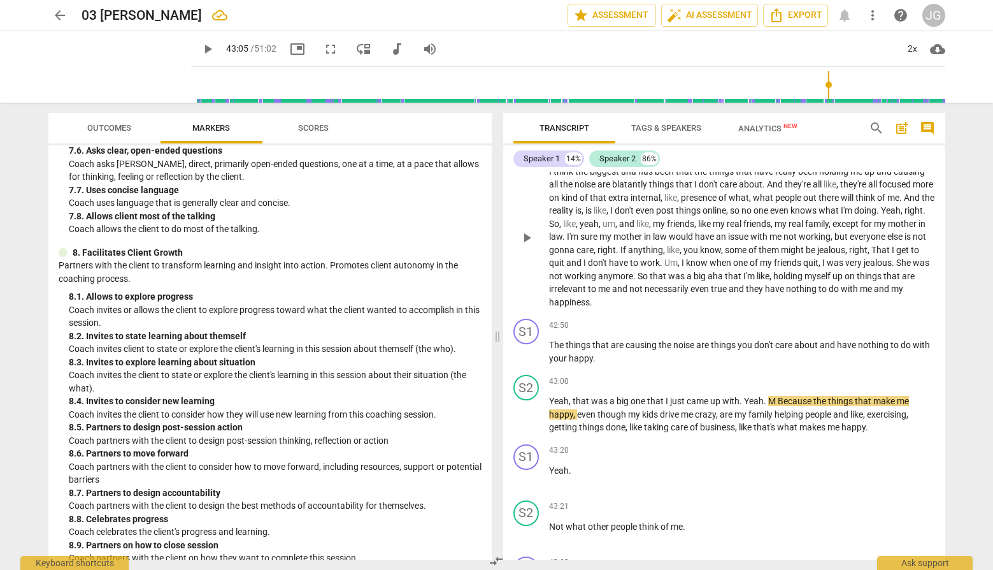
scroll to position [8082, 0]
click at [200, 45] on span "play_arrow" at bounding box center [207, 48] width 15 height 15
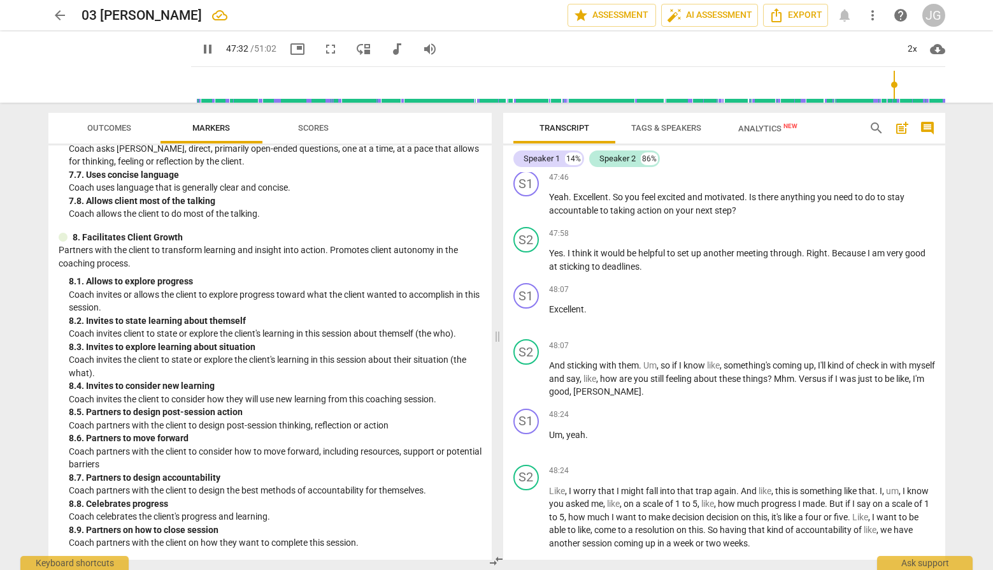
scroll to position [9748, 0]
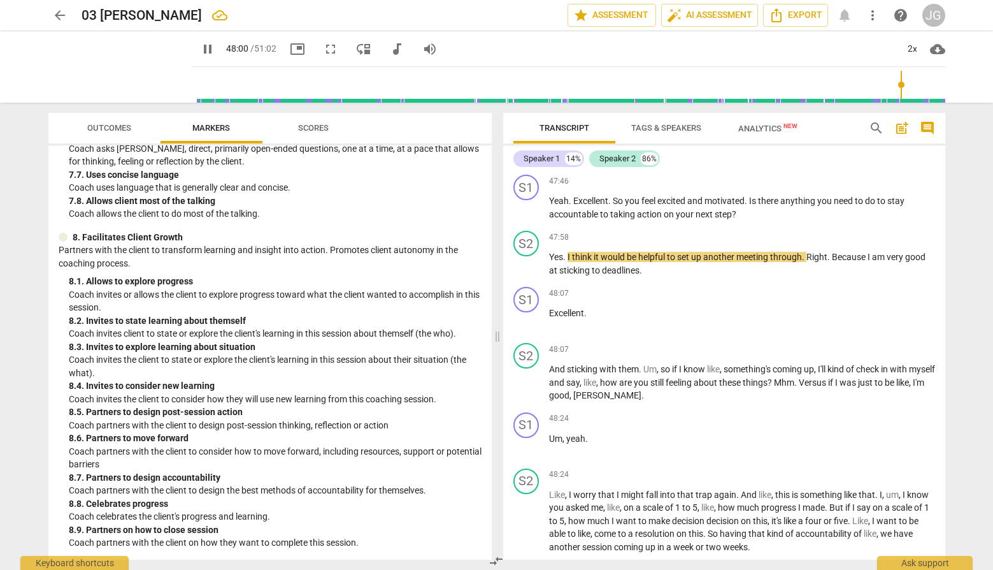
click at [200, 47] on span "pause" at bounding box center [207, 48] width 15 height 15
type input "2881"
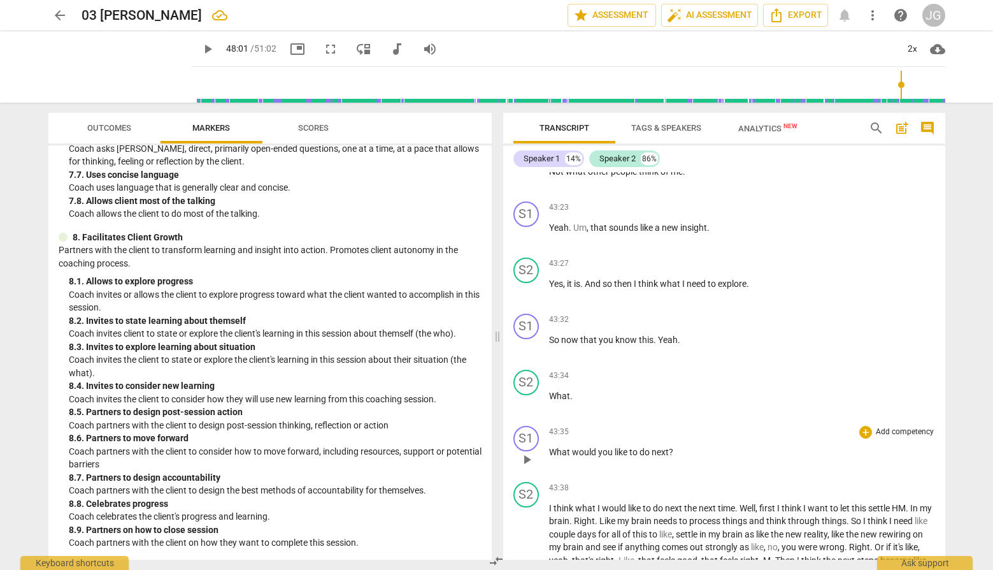
scroll to position [8436, 0]
click at [874, 127] on span "search" at bounding box center [876, 127] width 15 height 15
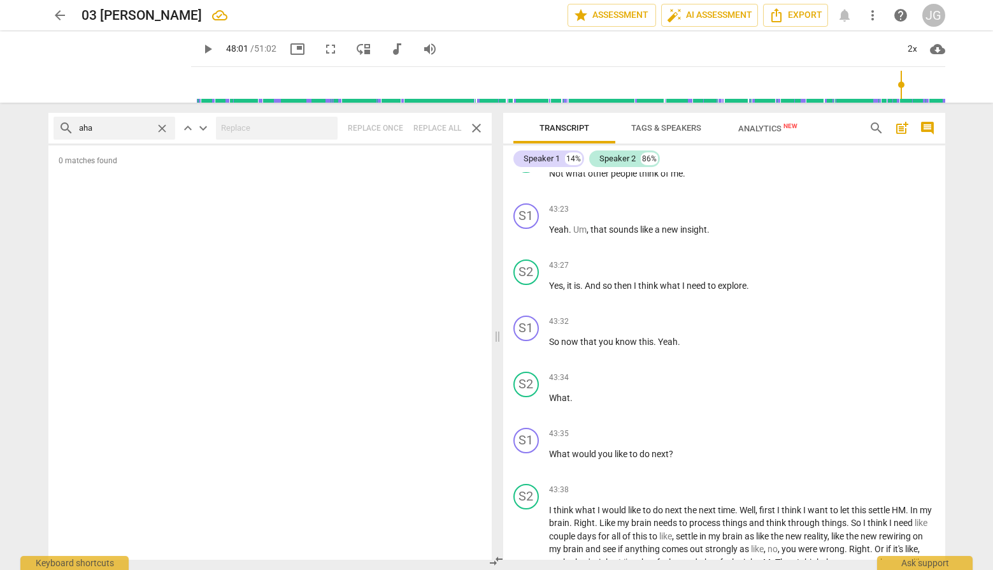
type input "aha"
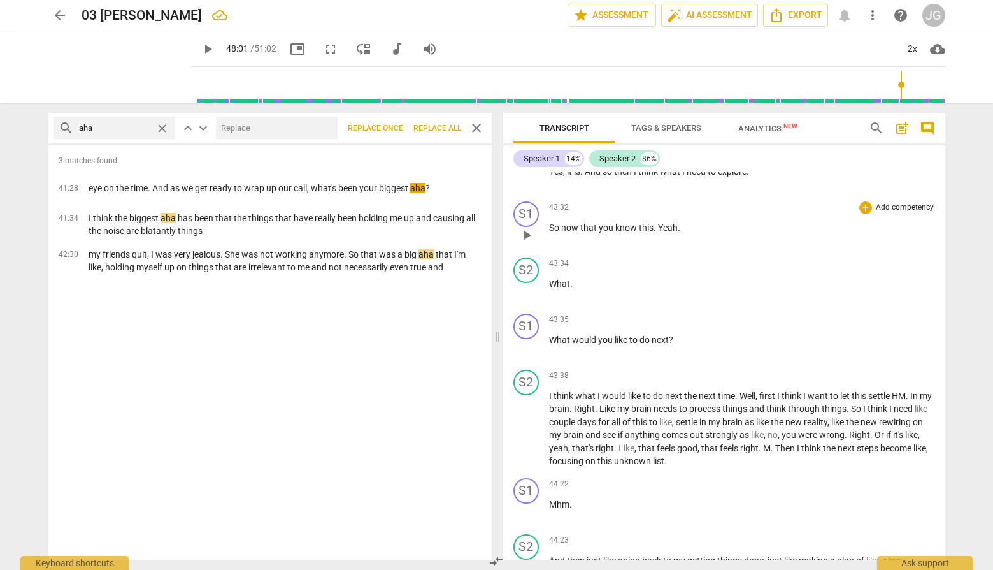
scroll to position [8558, 0]
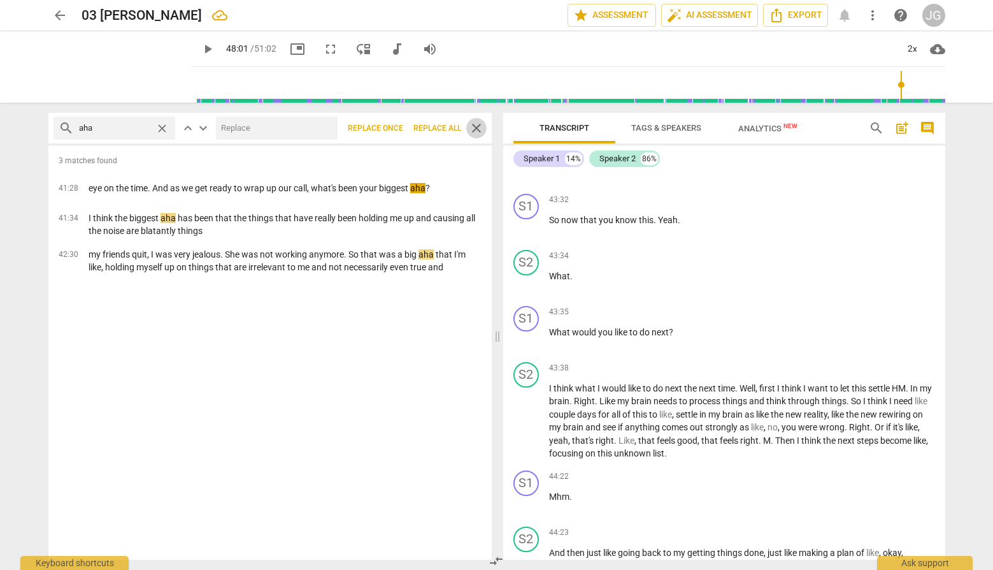
click at [477, 126] on span "close" at bounding box center [476, 127] width 15 height 15
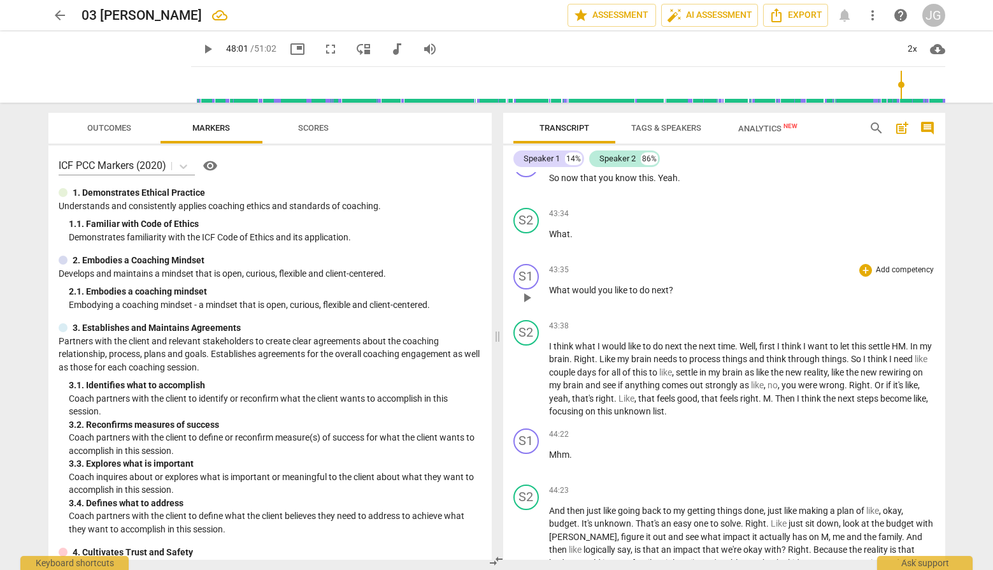
scroll to position [8618, 0]
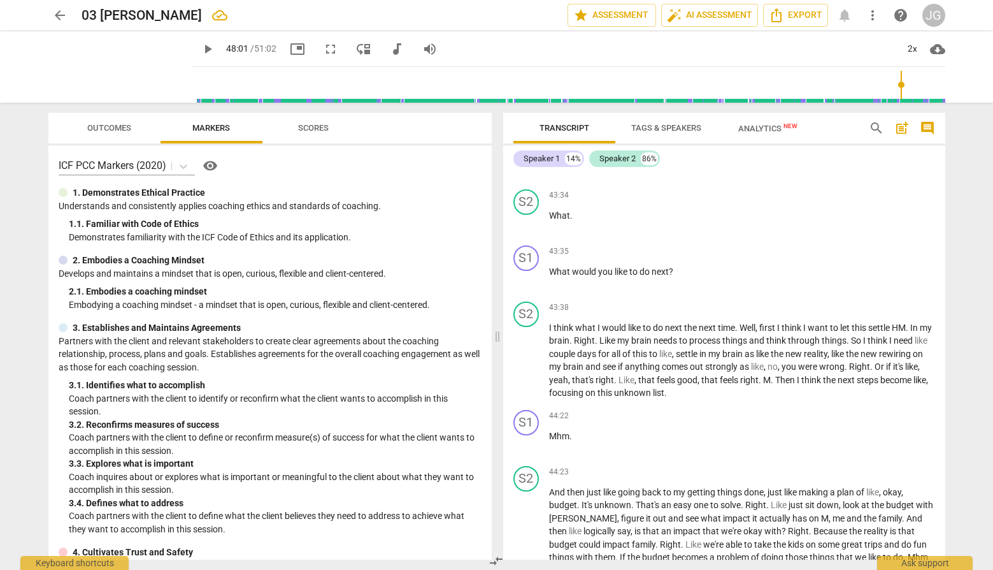
click at [200, 44] on span "play_arrow" at bounding box center [207, 48] width 15 height 15
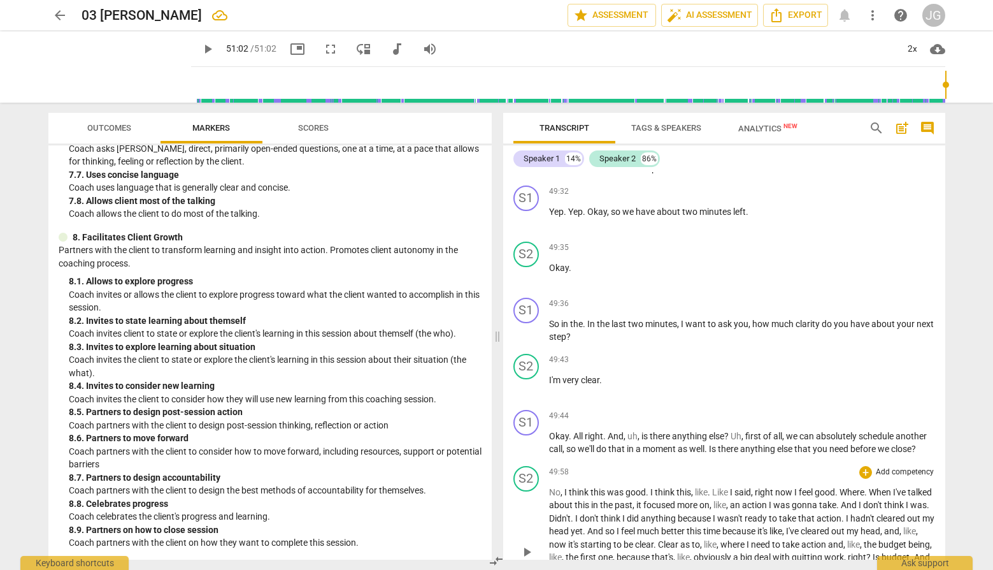
scroll to position [10499, 0]
type input "3062"
